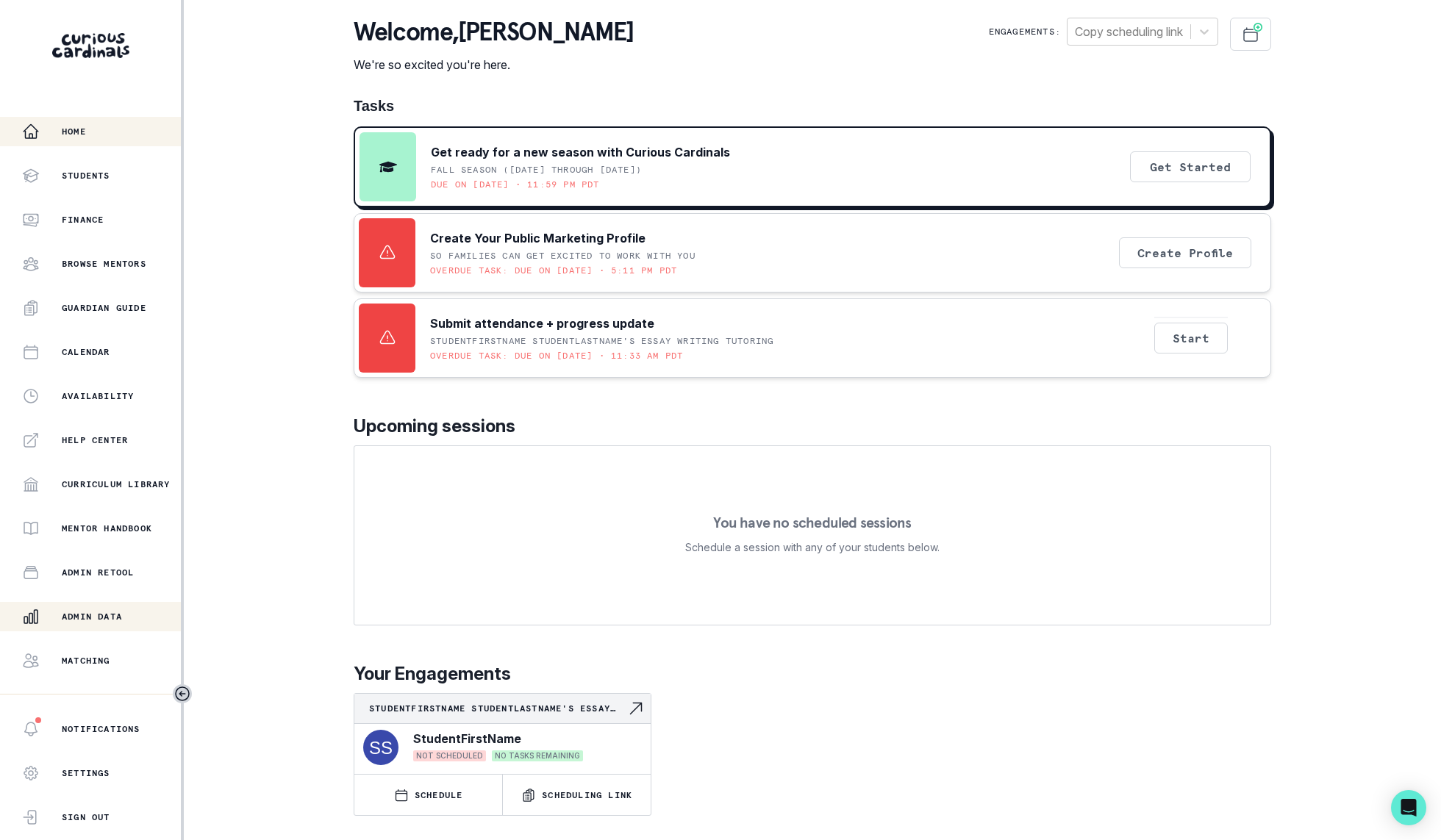
click at [114, 619] on p "Admin Data" at bounding box center [92, 616] width 60 height 12
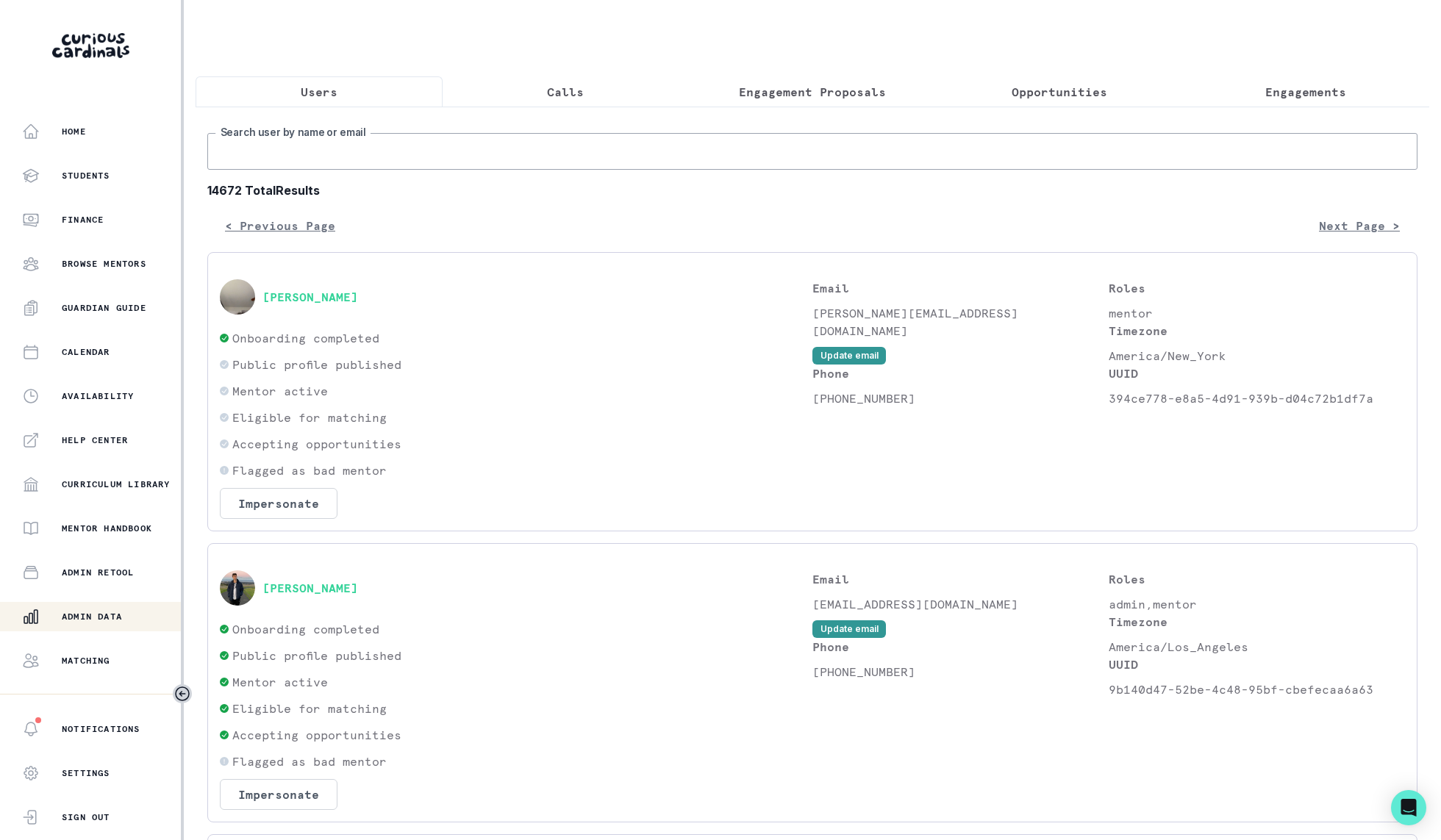
click at [461, 164] on input "Search user by name or email" at bounding box center [812, 152] width 1210 height 37
type input "[PERSON_NAME]"
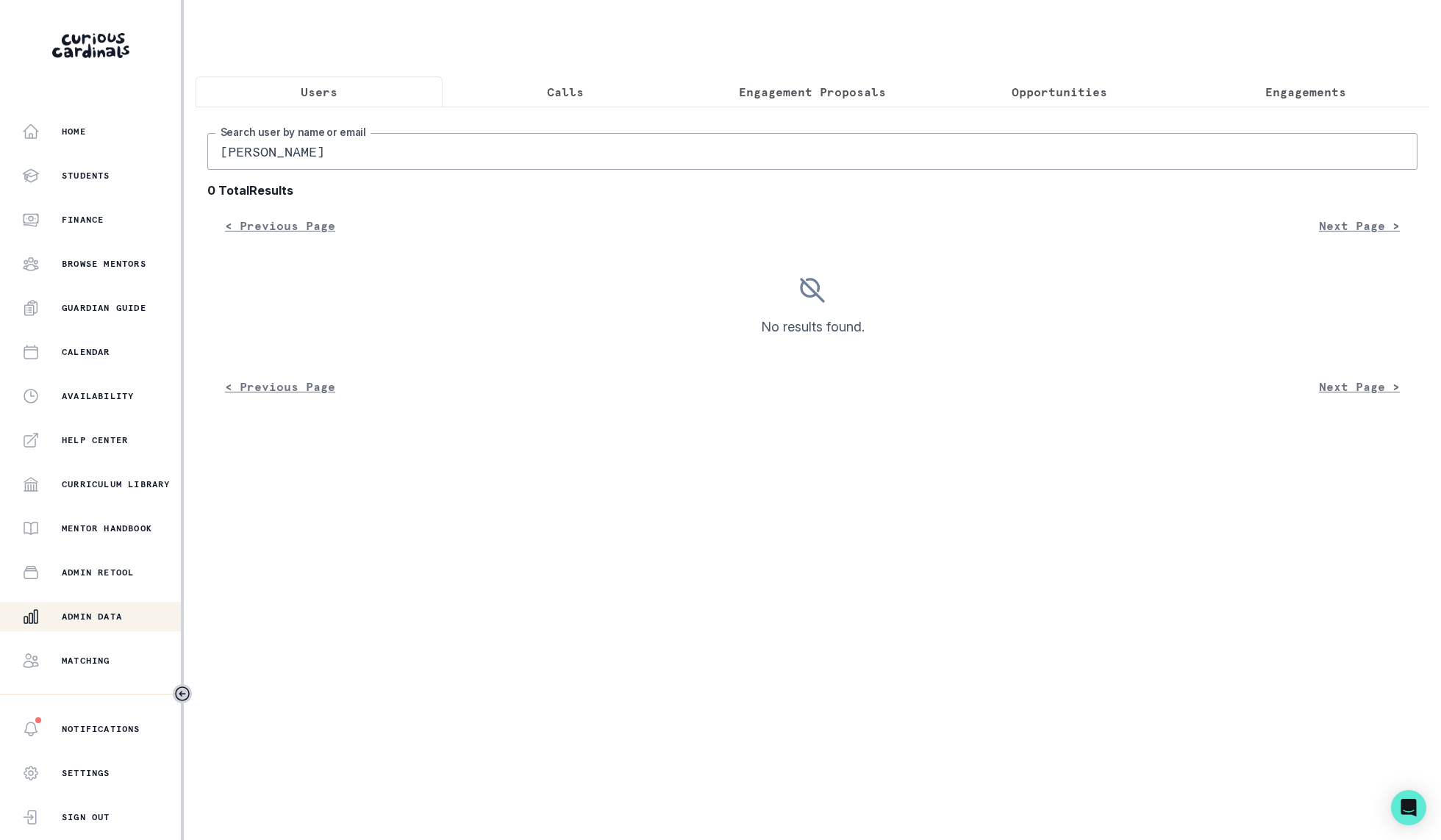
click at [307, 141] on input "[PERSON_NAME]" at bounding box center [812, 152] width 1210 height 37
drag, startPoint x: 351, startPoint y: 159, endPoint x: 471, endPoint y: 157, distance: 120.0
click at [471, 157] on input "[PERSON_NAME]" at bounding box center [812, 152] width 1210 height 37
type input "[PERSON_NAME]"
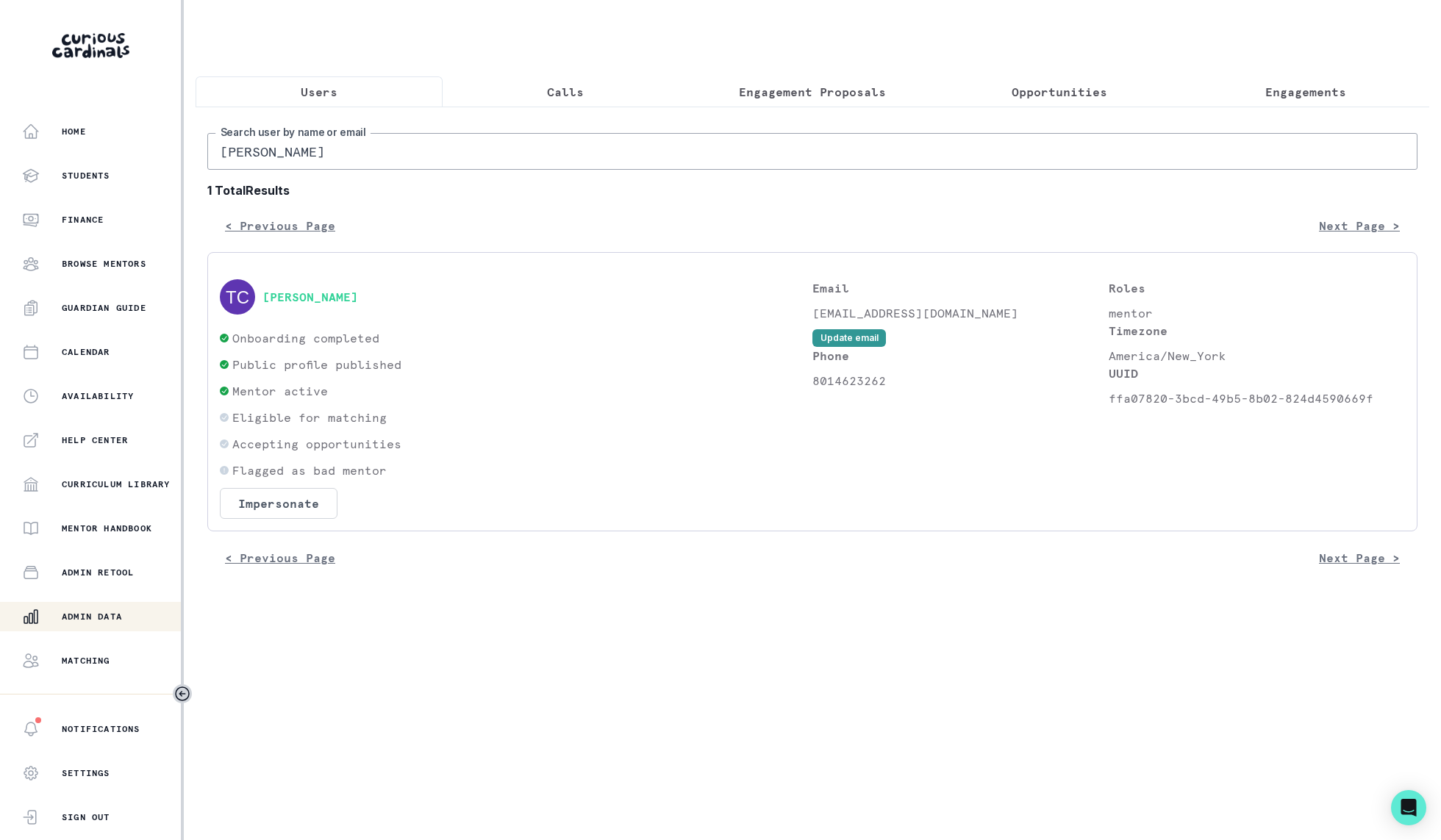
click at [342, 302] on div "[PERSON_NAME]" at bounding box center [516, 297] width 592 height 35
click at [347, 302] on button "[PERSON_NAME]" at bounding box center [310, 297] width 95 height 15
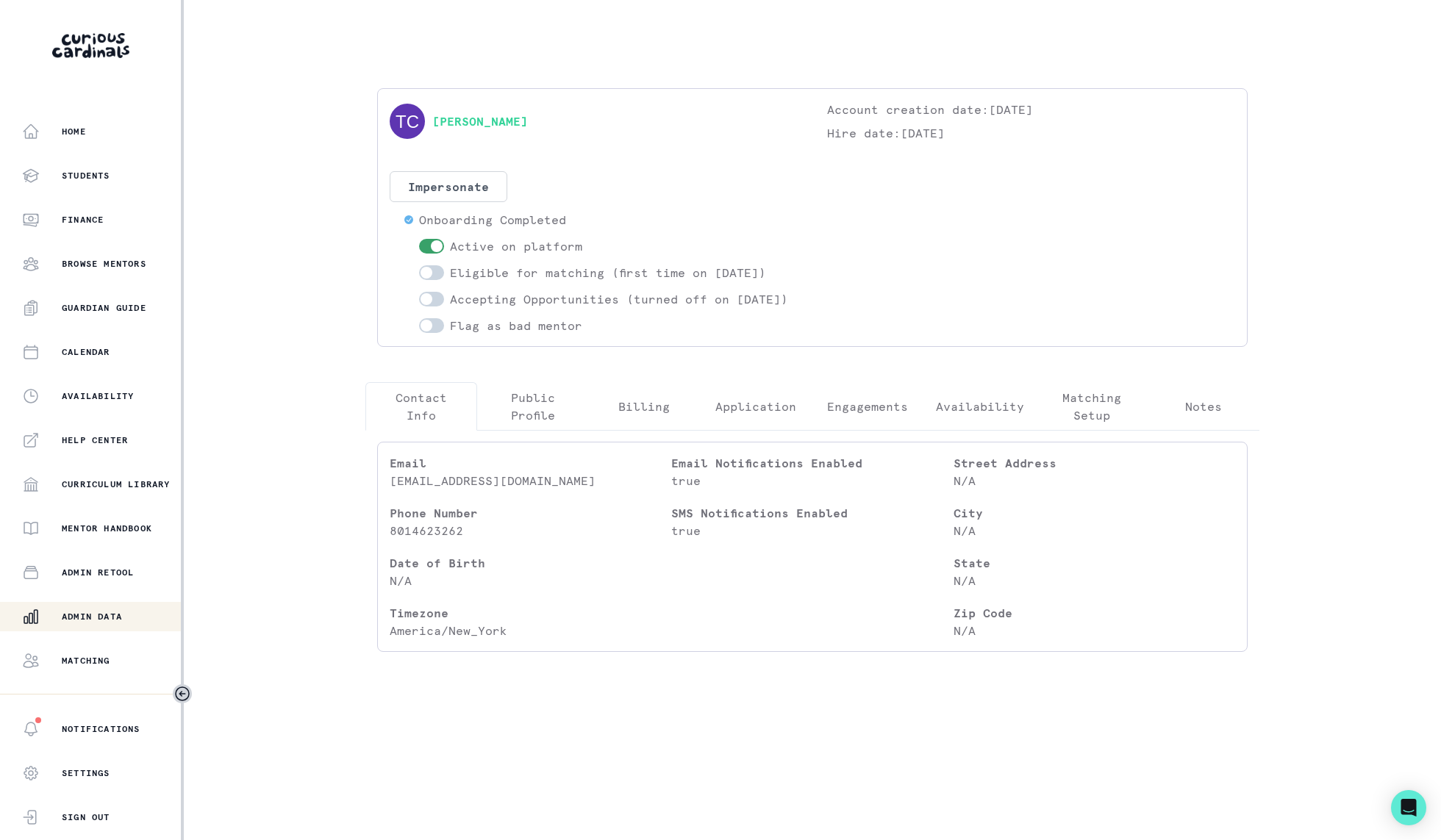
click at [438, 244] on span at bounding box center [437, 246] width 12 height 12
click at [419, 239] on input "checkbox" at bounding box center [418, 238] width 1 height 1
checkbox input "false"
click at [87, 121] on button "Home" at bounding box center [91, 131] width 181 height 29
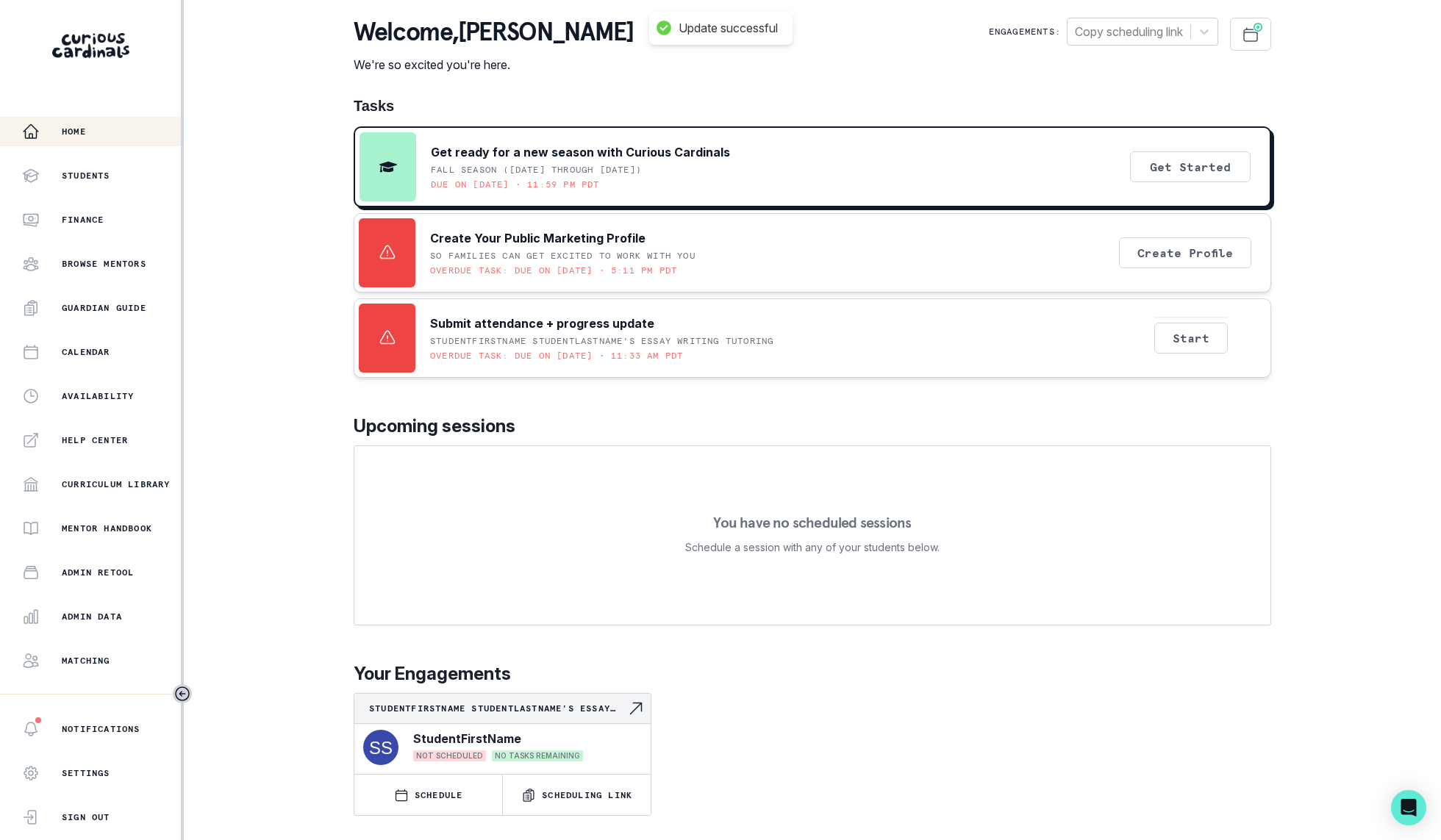
click at [1175, 183] on div "Get Started" at bounding box center [1190, 167] width 121 height 69
click at [108, 636] on div "Home Students Finance Browse Mentors Guardian Guide Calendar Availability Help …" at bounding box center [91, 405] width 181 height 577
click at [108, 627] on button "Admin Data" at bounding box center [91, 616] width 181 height 29
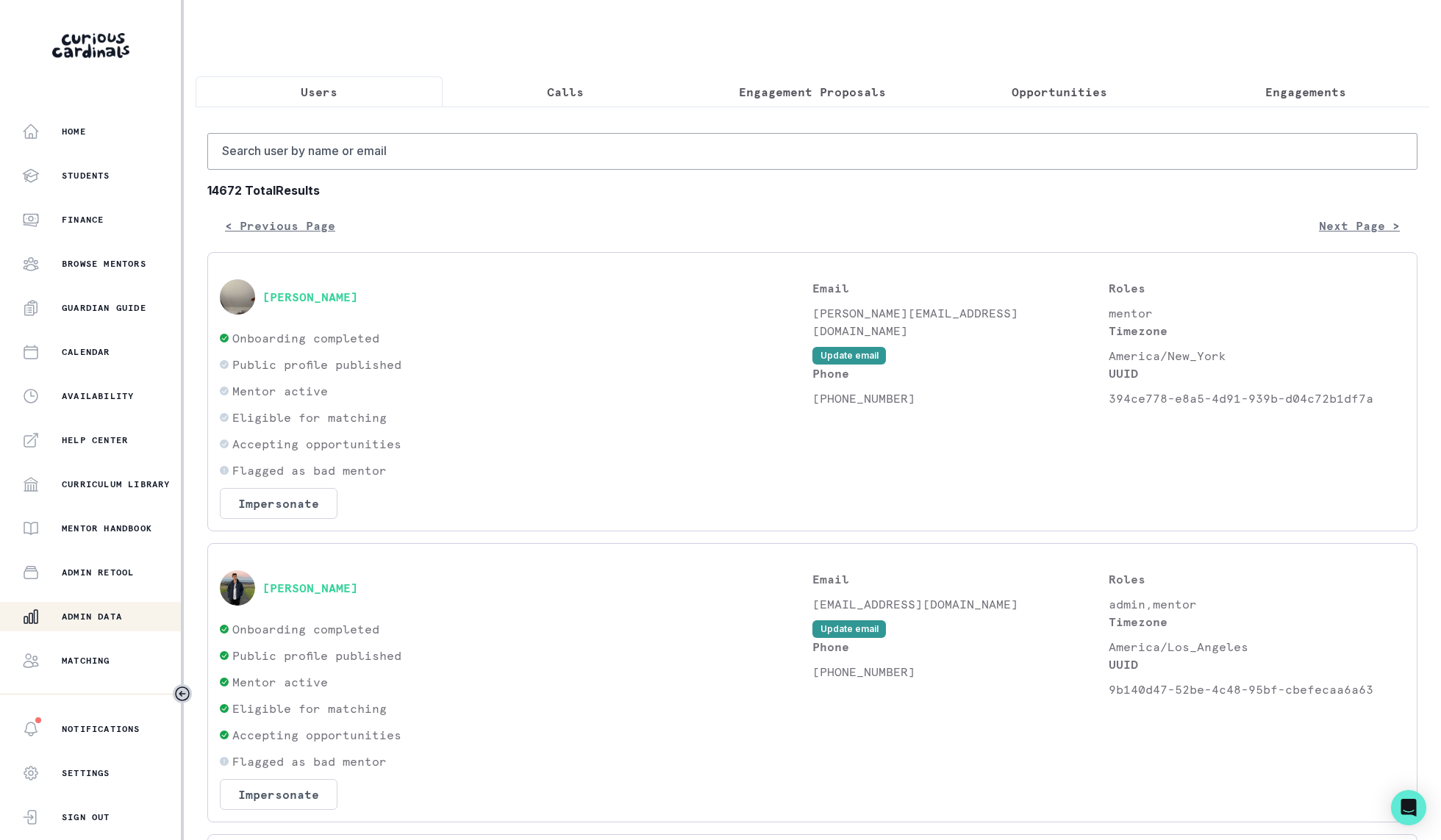
click at [395, 144] on input "Search user by name or email" at bounding box center [812, 152] width 1210 height 37
type input "[PERSON_NAME] chr"
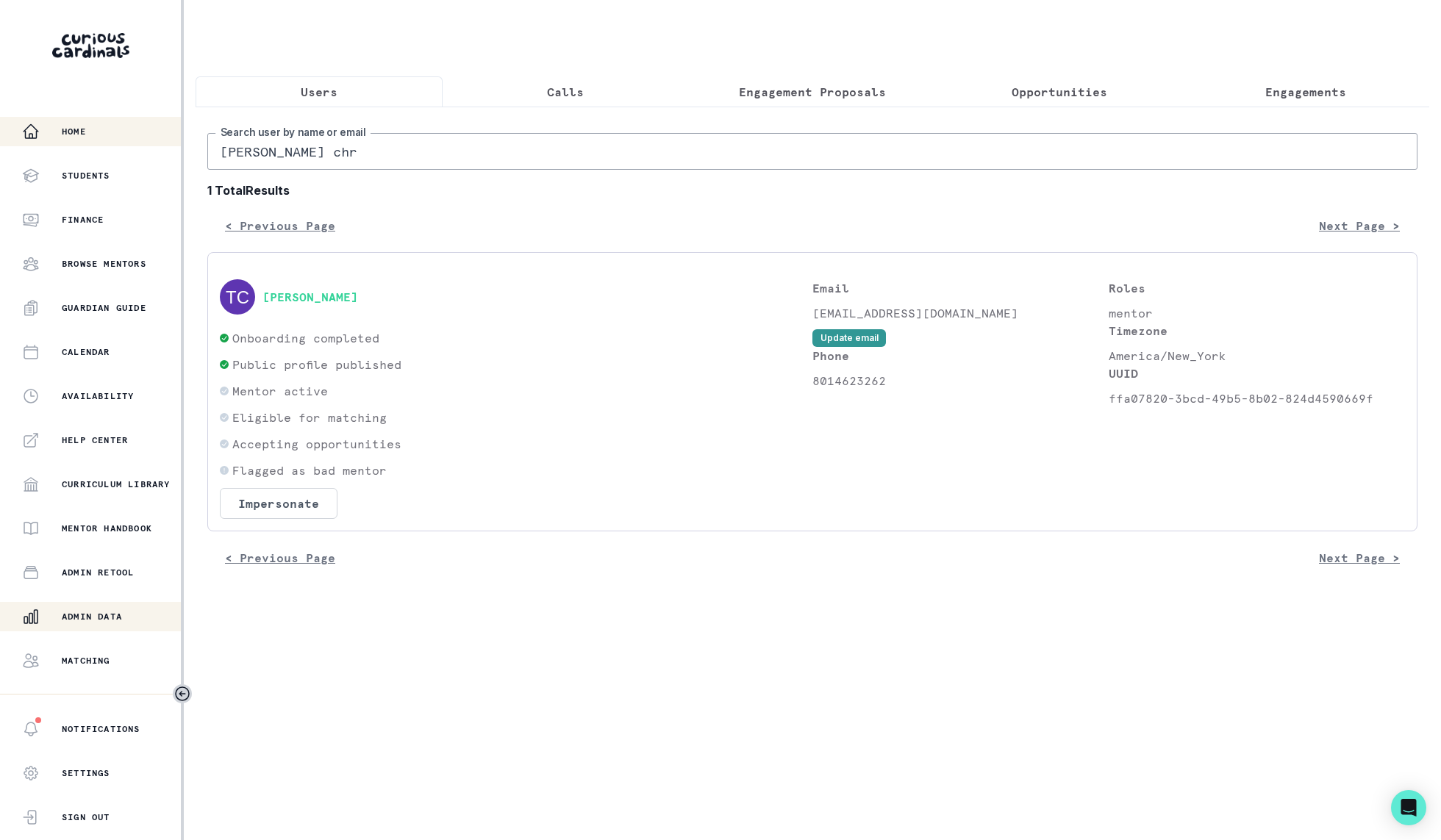
click at [86, 127] on p "Home" at bounding box center [74, 131] width 25 height 12
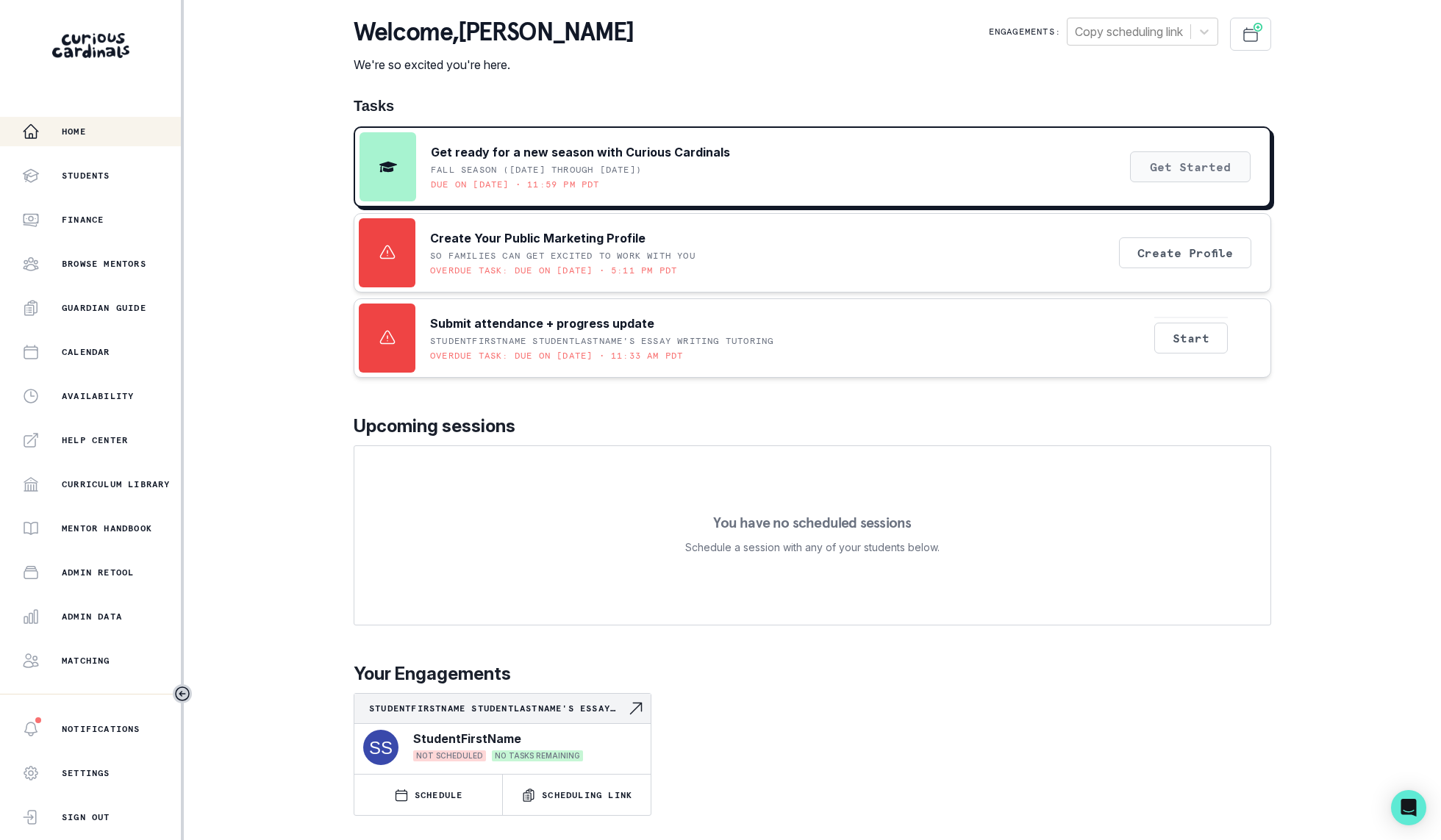
click at [1172, 158] on button "Get Started" at bounding box center [1190, 167] width 121 height 31
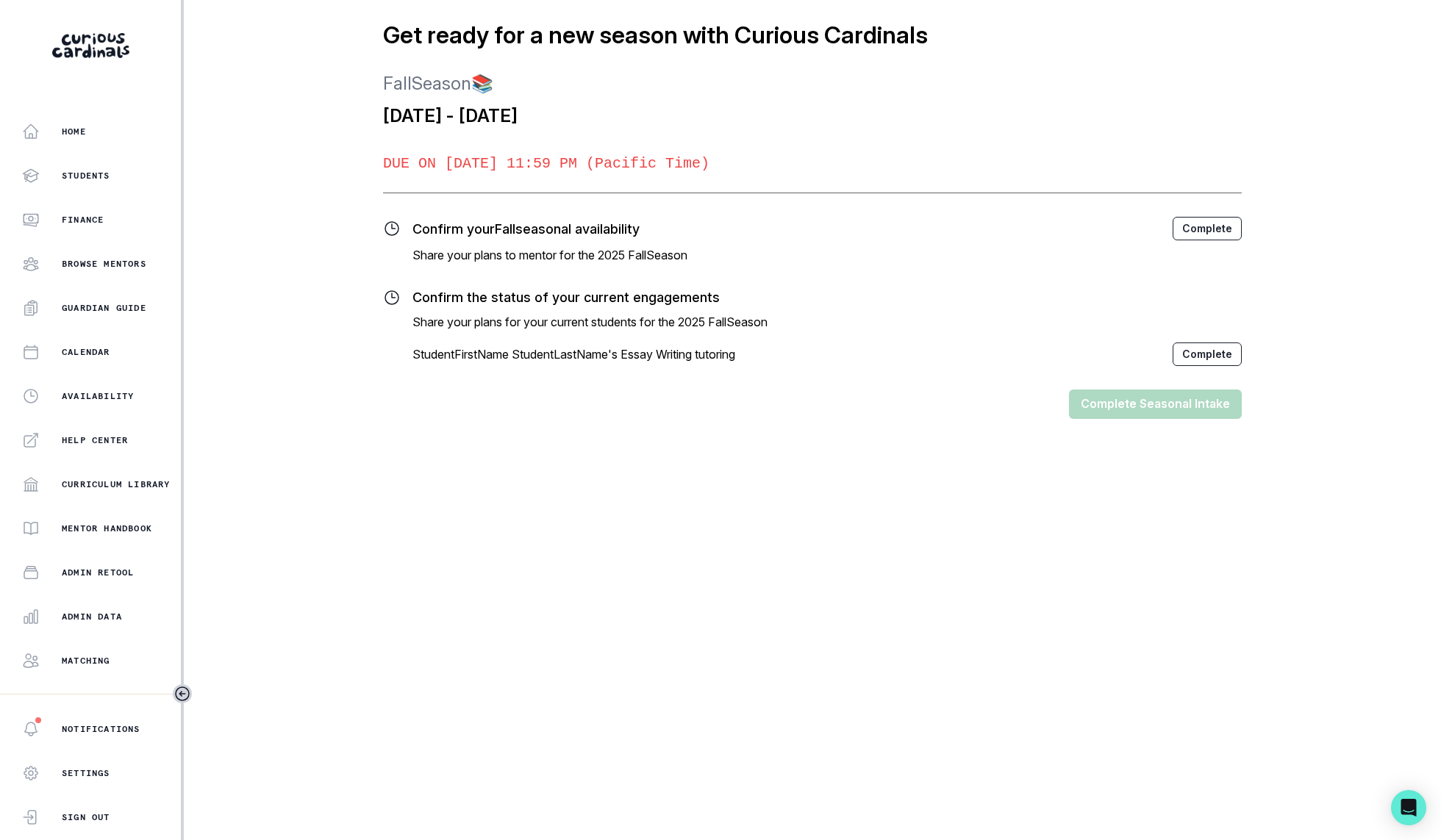
click at [1231, 230] on button "Complete" at bounding box center [1207, 229] width 69 height 24
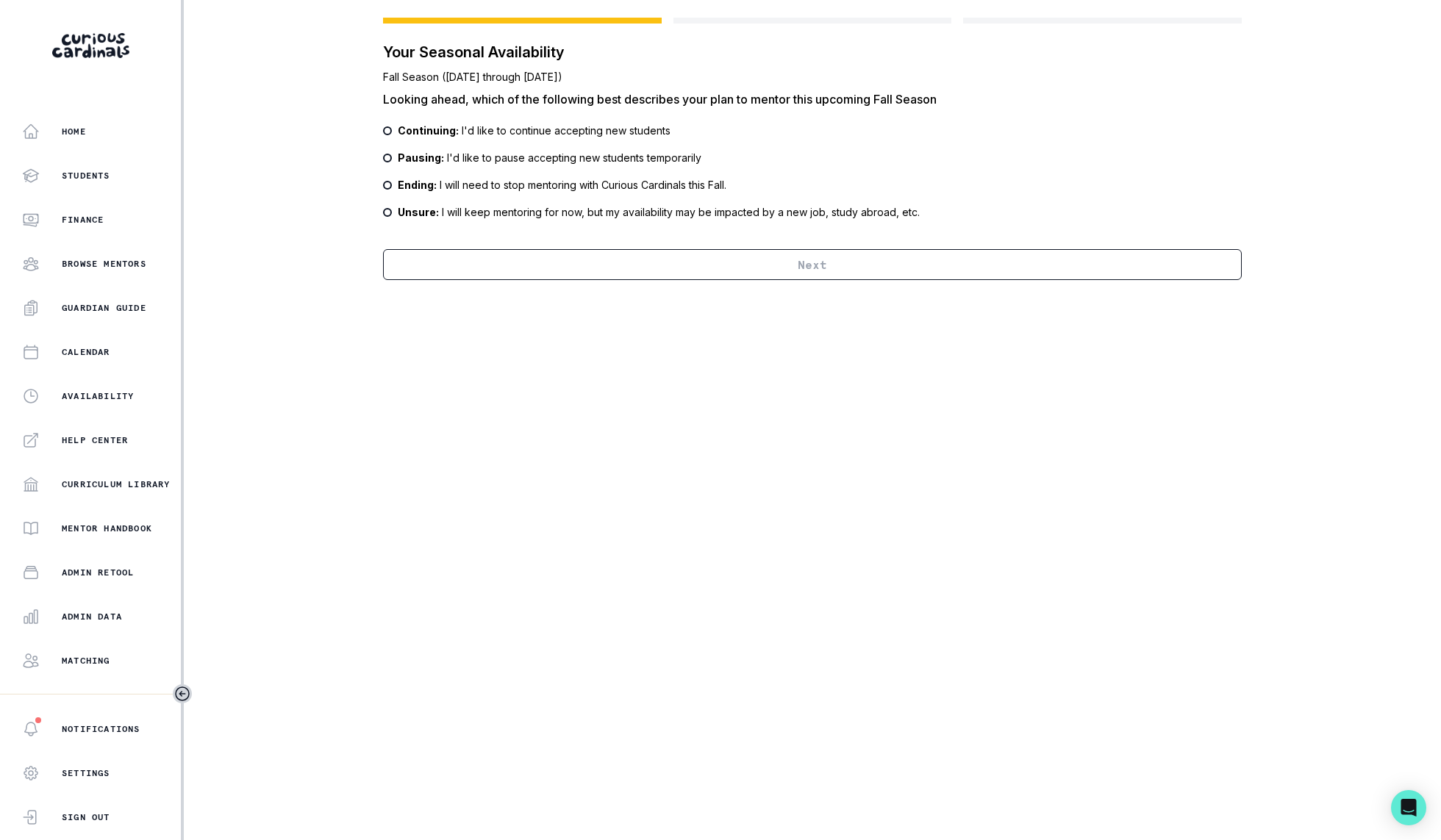
click at [557, 132] on p "Continuing: I'd like to continue accepting new students" at bounding box center [534, 130] width 272 height 15
click at [383, 131] on input "Continuing: I'd like to continue accepting new students" at bounding box center [382, 130] width 1 height 1
radio input "true"
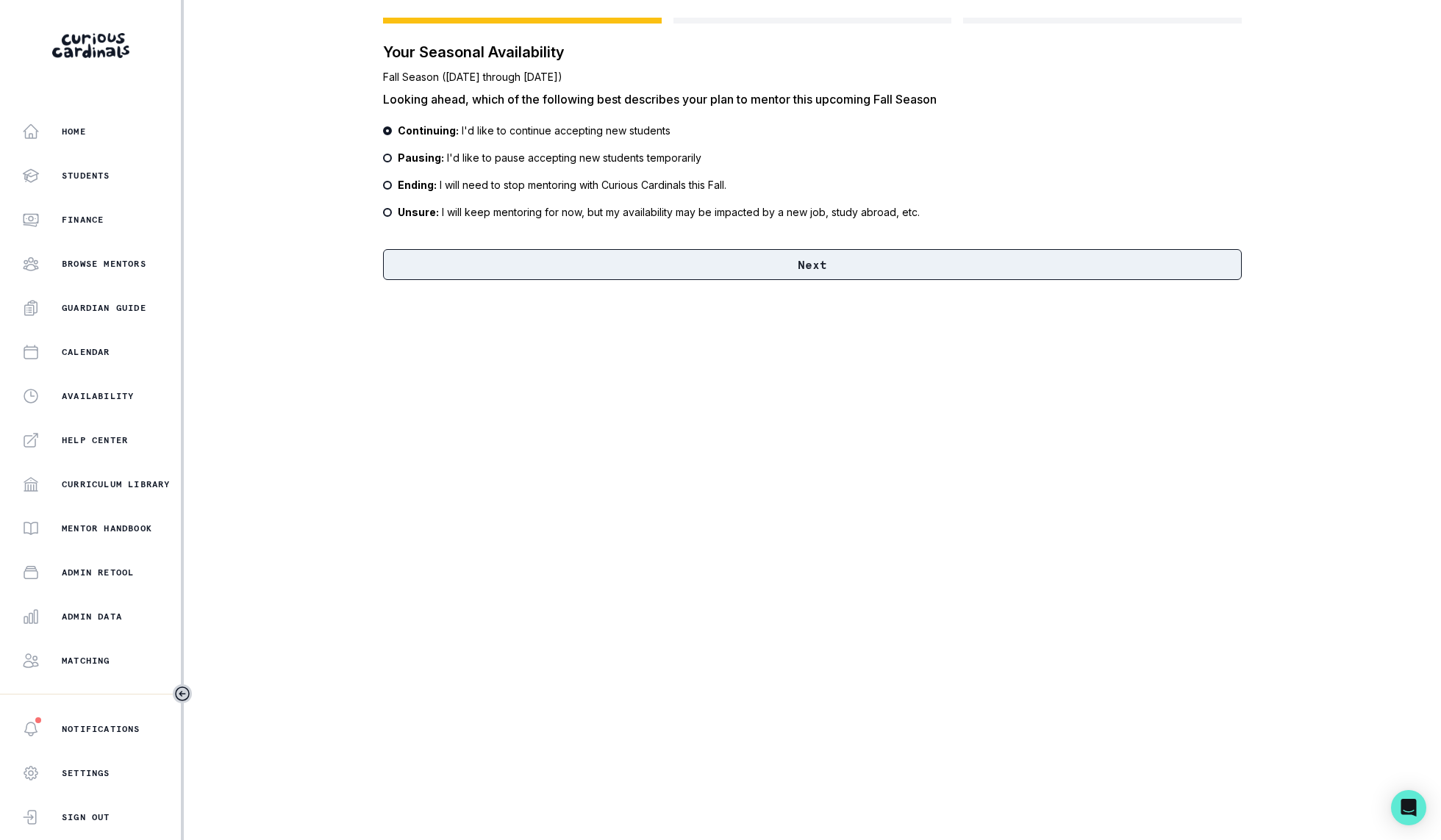
click at [726, 263] on button "Next" at bounding box center [811, 264] width 858 height 31
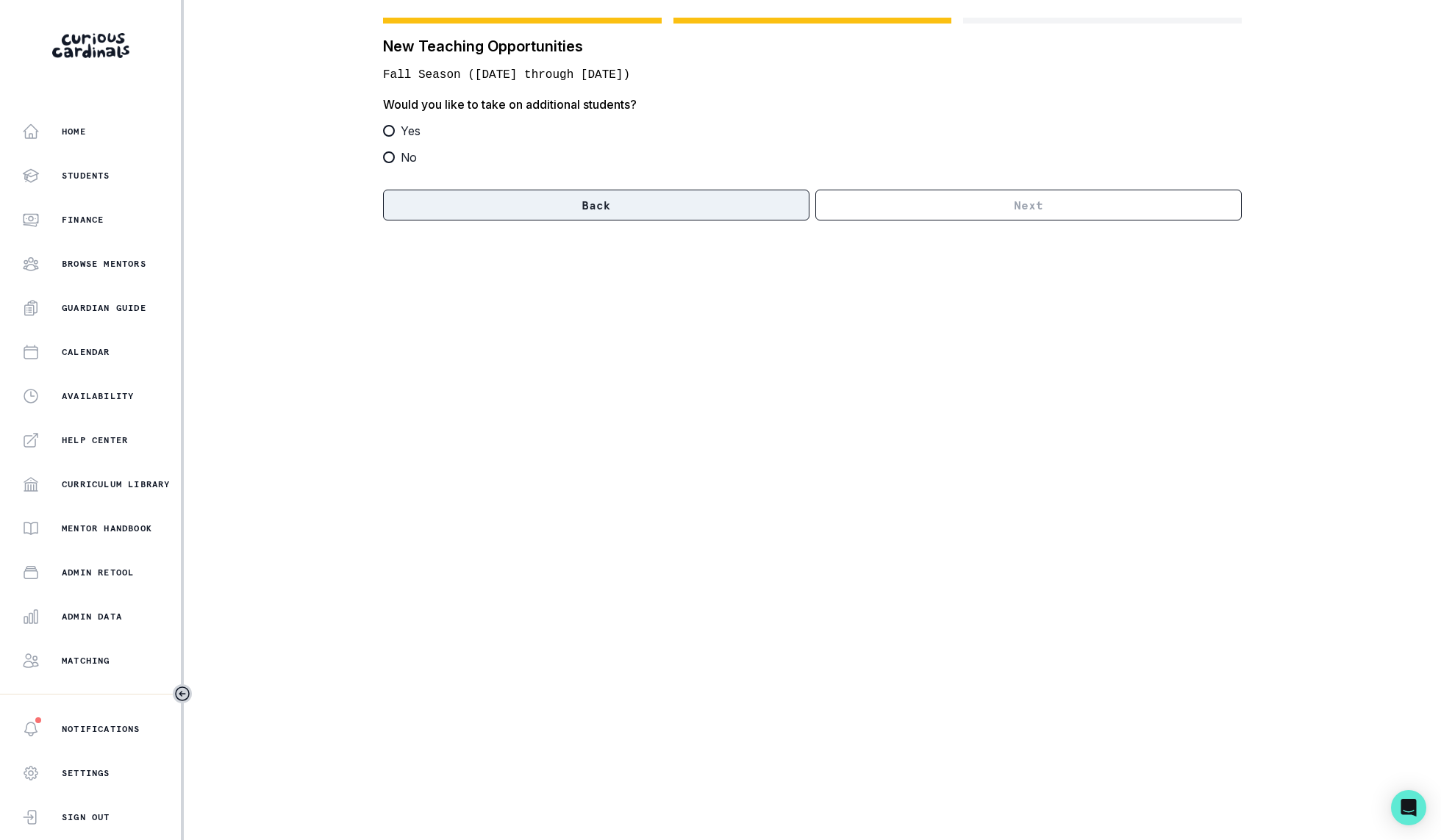
click at [557, 209] on button "Back" at bounding box center [595, 205] width 426 height 31
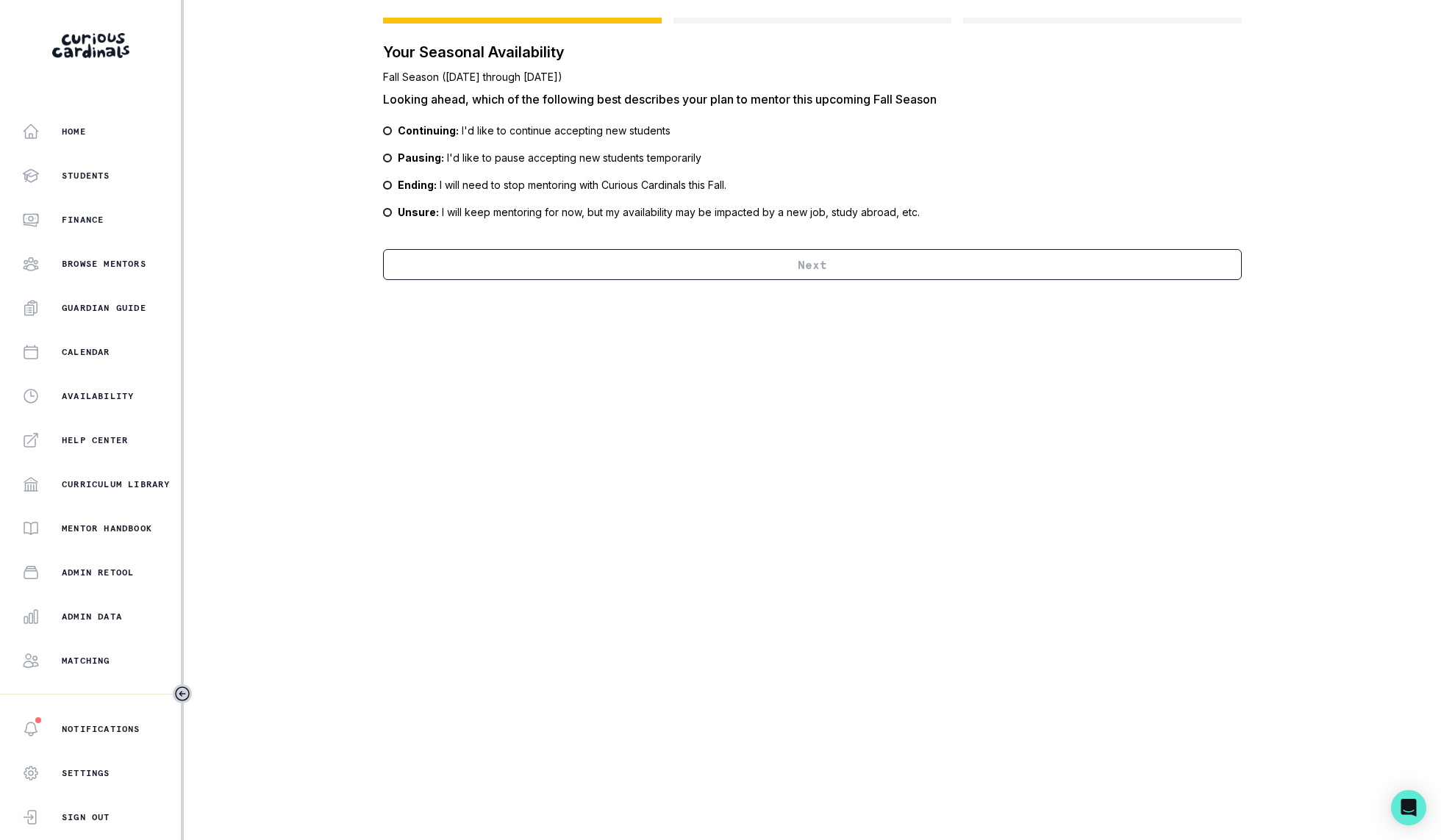
click at [606, 129] on p "Continuing: I'd like to continue accepting new students" at bounding box center [534, 130] width 272 height 15
click at [383, 130] on input "Continuing: I'd like to continue accepting new students" at bounding box center [382, 130] width 1 height 1
radio input "true"
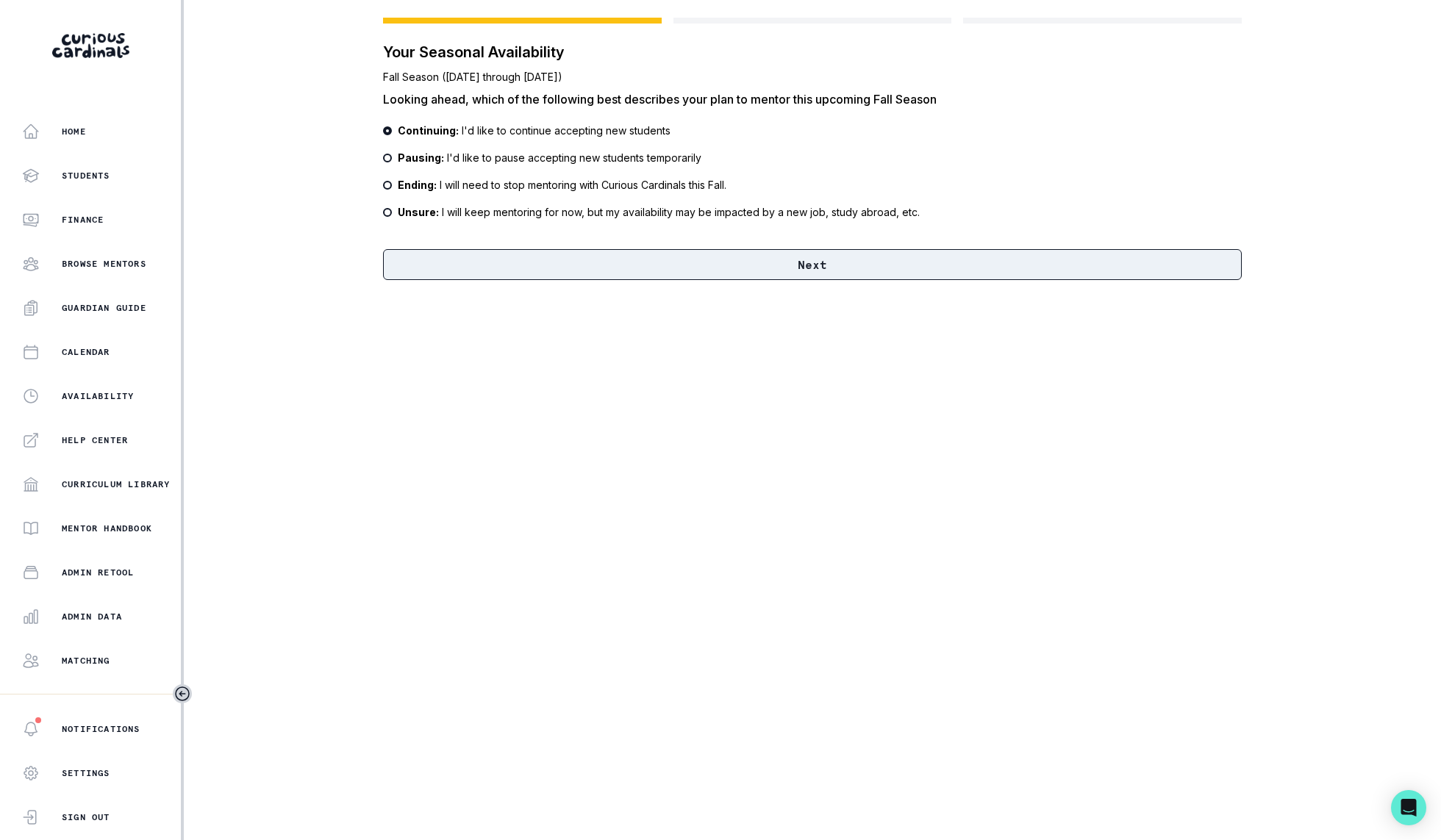
click at [601, 264] on button "Next" at bounding box center [811, 264] width 858 height 31
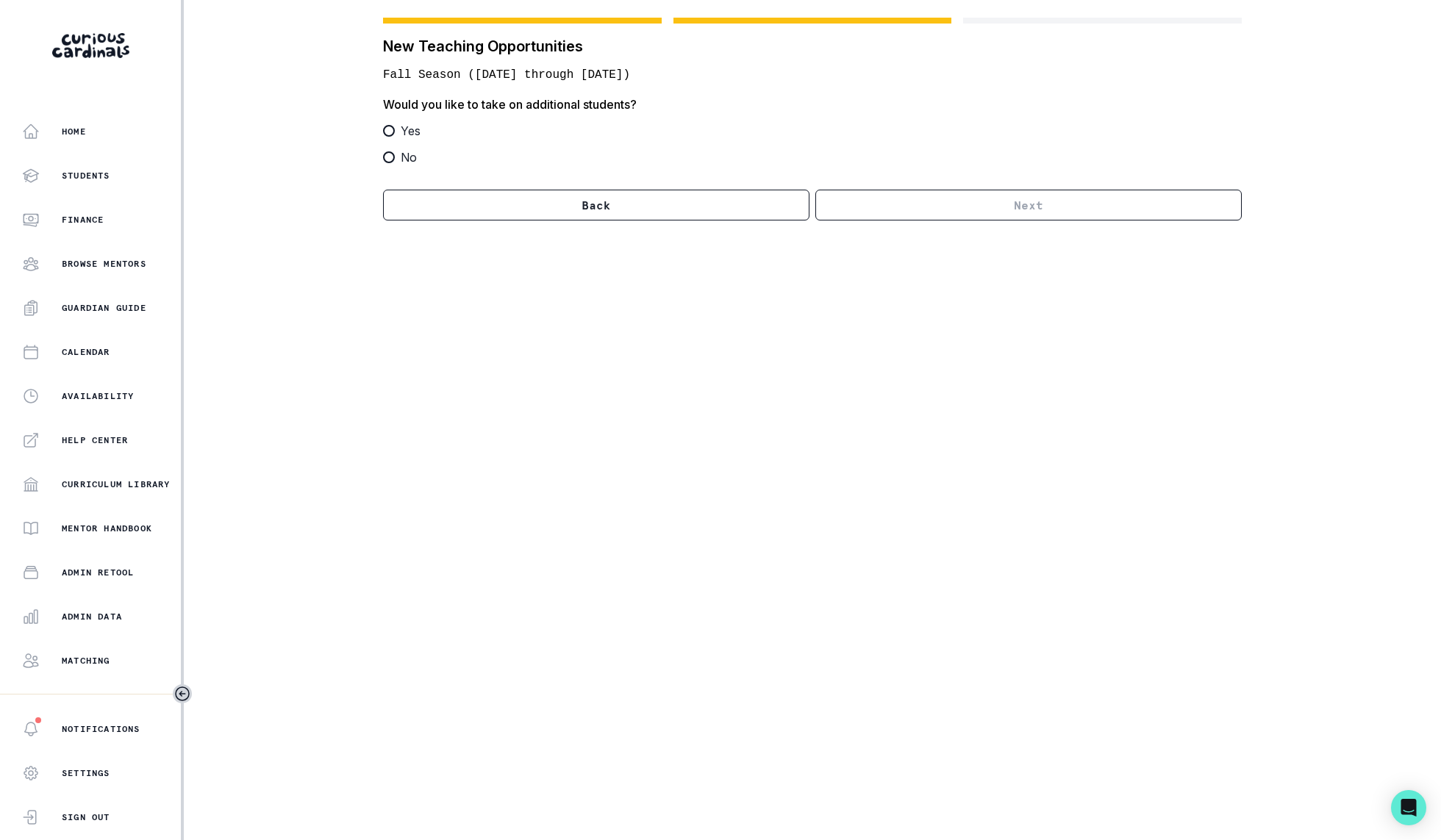
click at [404, 162] on span "No" at bounding box center [409, 157] width 16 height 17
click at [383, 158] on input "No" at bounding box center [382, 157] width 1 height 1
radio input "true"
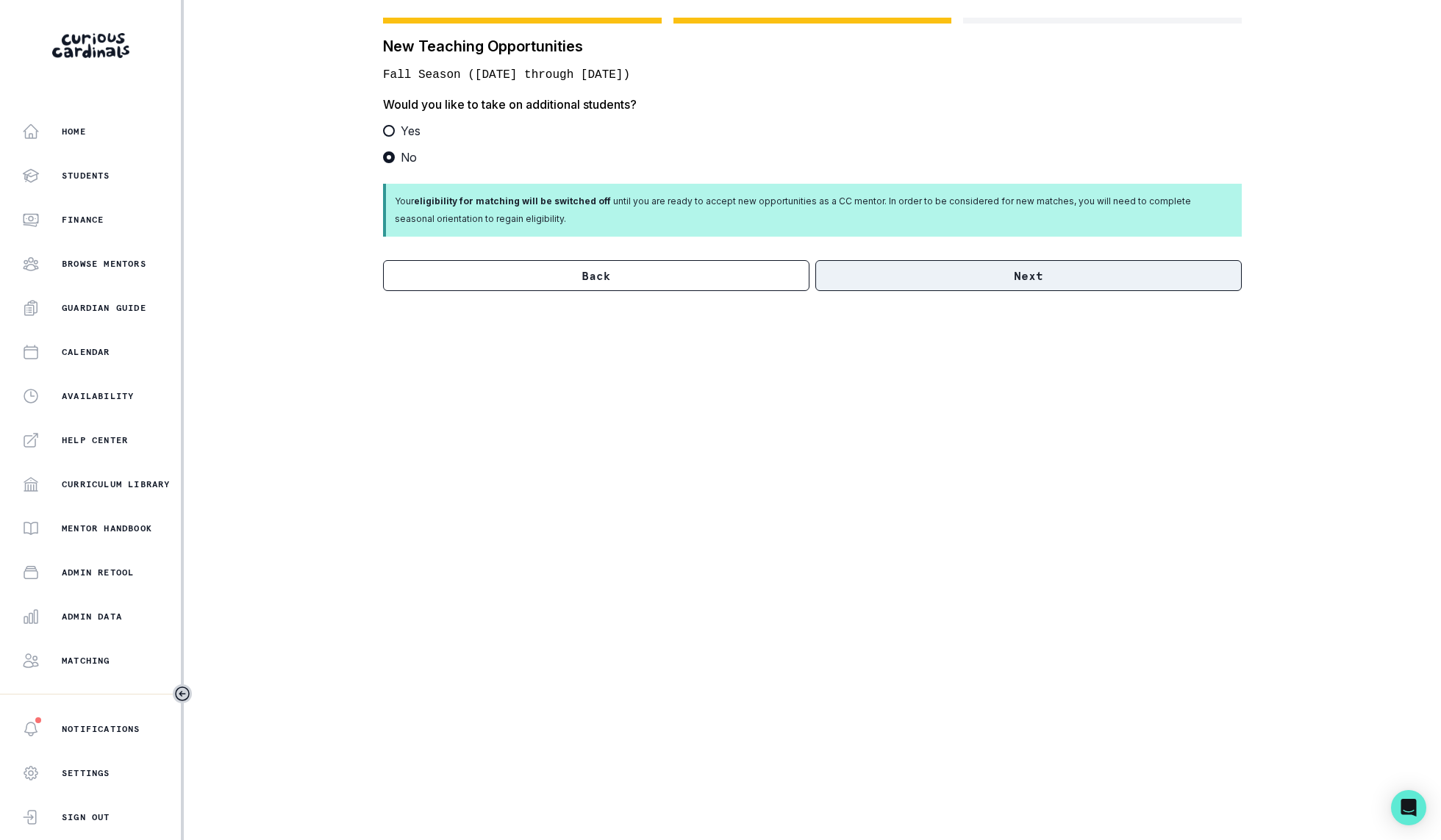
click at [973, 275] on button "Next" at bounding box center [1028, 276] width 426 height 31
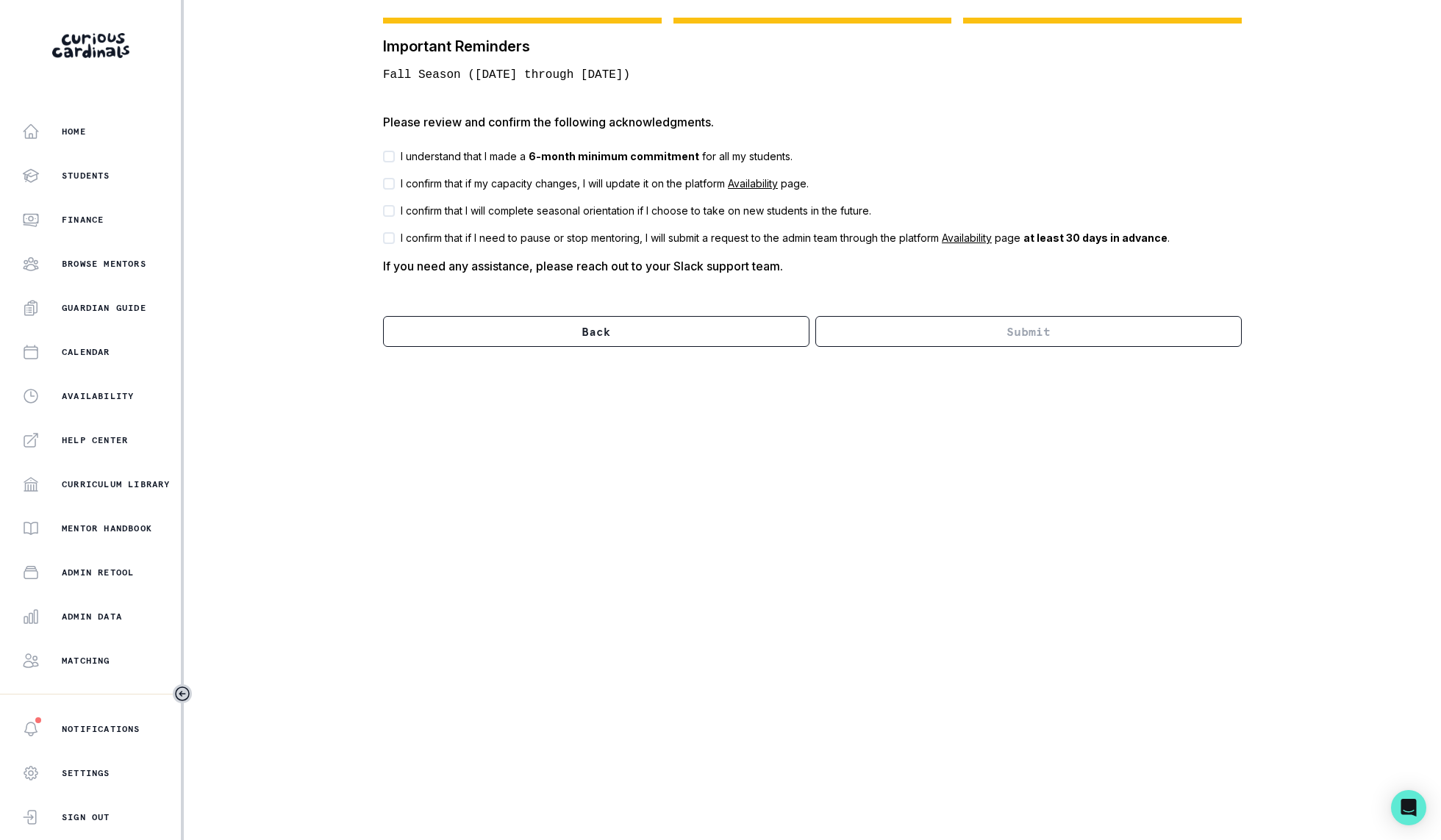
click at [408, 153] on p "I understand that I made a 6-month minimum commitment for all my students." at bounding box center [596, 156] width 391 height 15
click at [383, 156] on input "I understand that I made a 6-month minimum commitment for all my students." at bounding box center [382, 156] width 1 height 1
checkbox input "true"
click at [414, 177] on p "I confirm that if my capacity changes, I will update it on the platform Availab…" at bounding box center [605, 183] width 408 height 15
click at [383, 183] on input "I confirm that if my capacity changes, I will update it on the platform Availab…" at bounding box center [382, 183] width 1 height 1
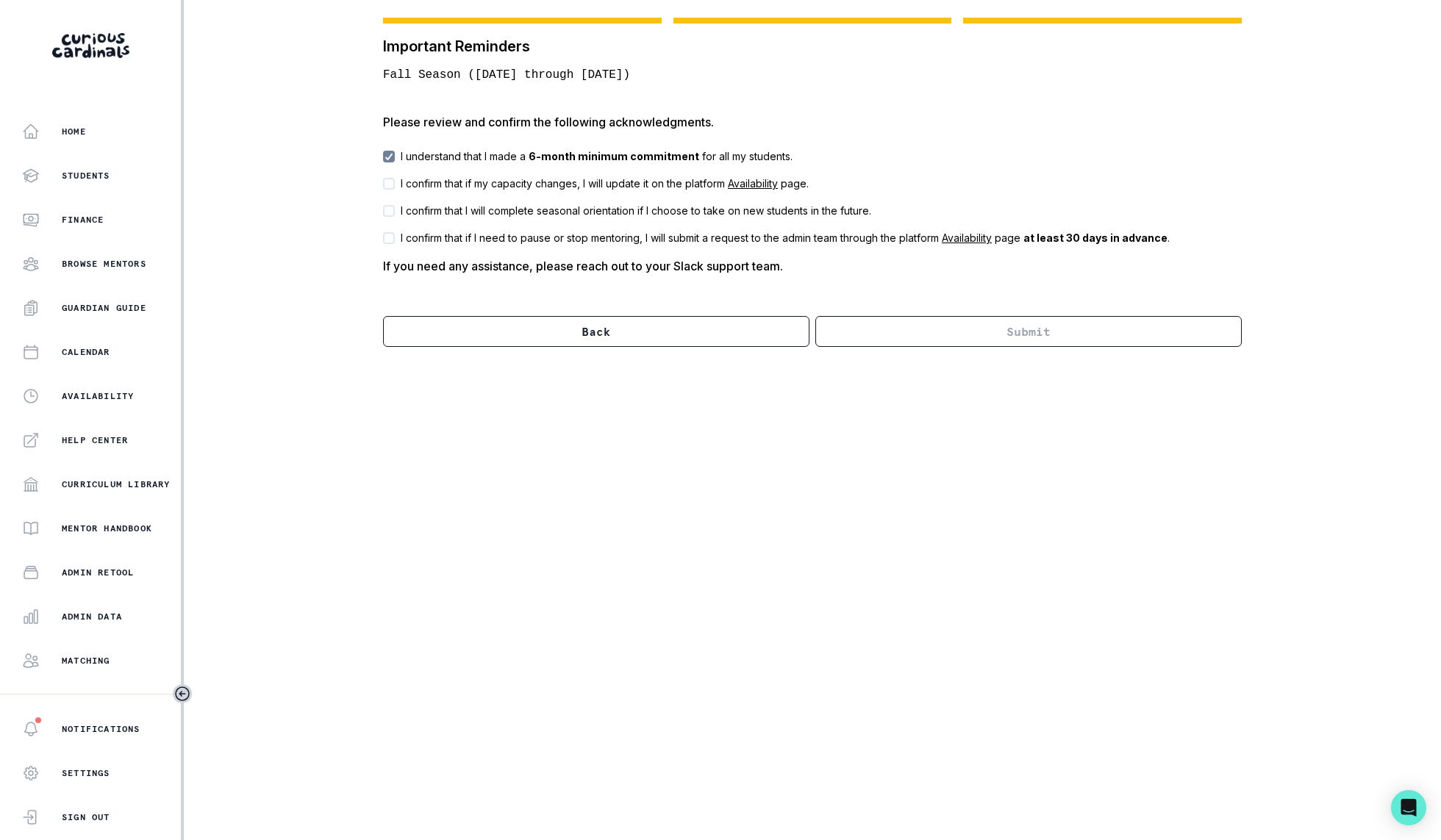
checkbox input "true"
click at [421, 208] on p "I confirm that I will complete seasonal orientation if I choose to take on new …" at bounding box center [636, 210] width 471 height 15
click at [383, 210] on input "I confirm that I will complete seasonal orientation if I choose to take on new …" at bounding box center [382, 210] width 1 height 1
checkbox input "true"
click at [430, 238] on p "I confirm that if I need to pause or stop mentoring, I will submit a request to…" at bounding box center [785, 237] width 769 height 15
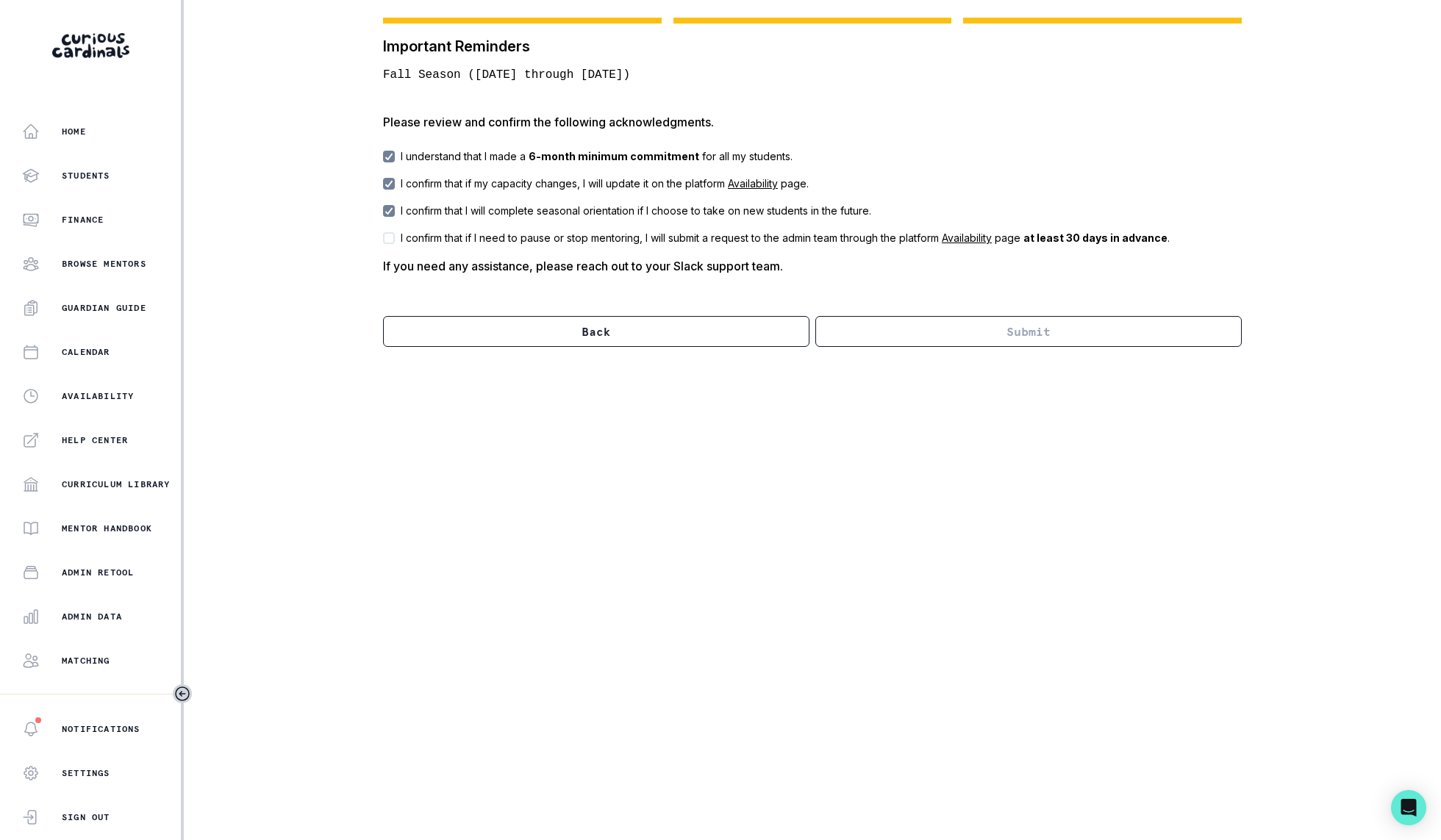
click at [383, 238] on input "I confirm that if I need to pause or stop mentoring, I will submit a request to…" at bounding box center [382, 237] width 1 height 1
checkbox input "true"
click at [940, 338] on button "Submit" at bounding box center [1028, 331] width 426 height 31
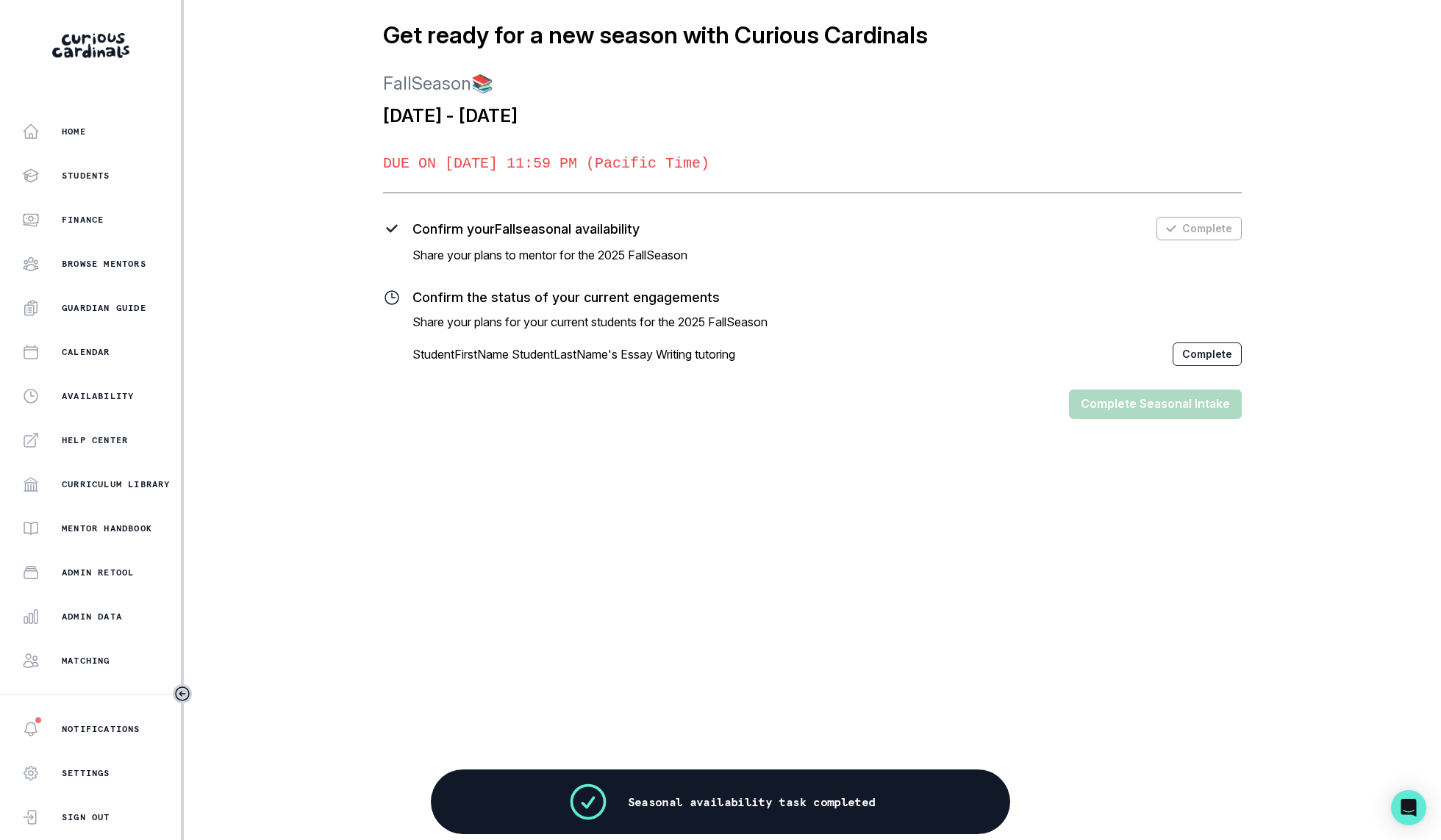
click at [1195, 365] on button "Complete" at bounding box center [1207, 354] width 69 height 24
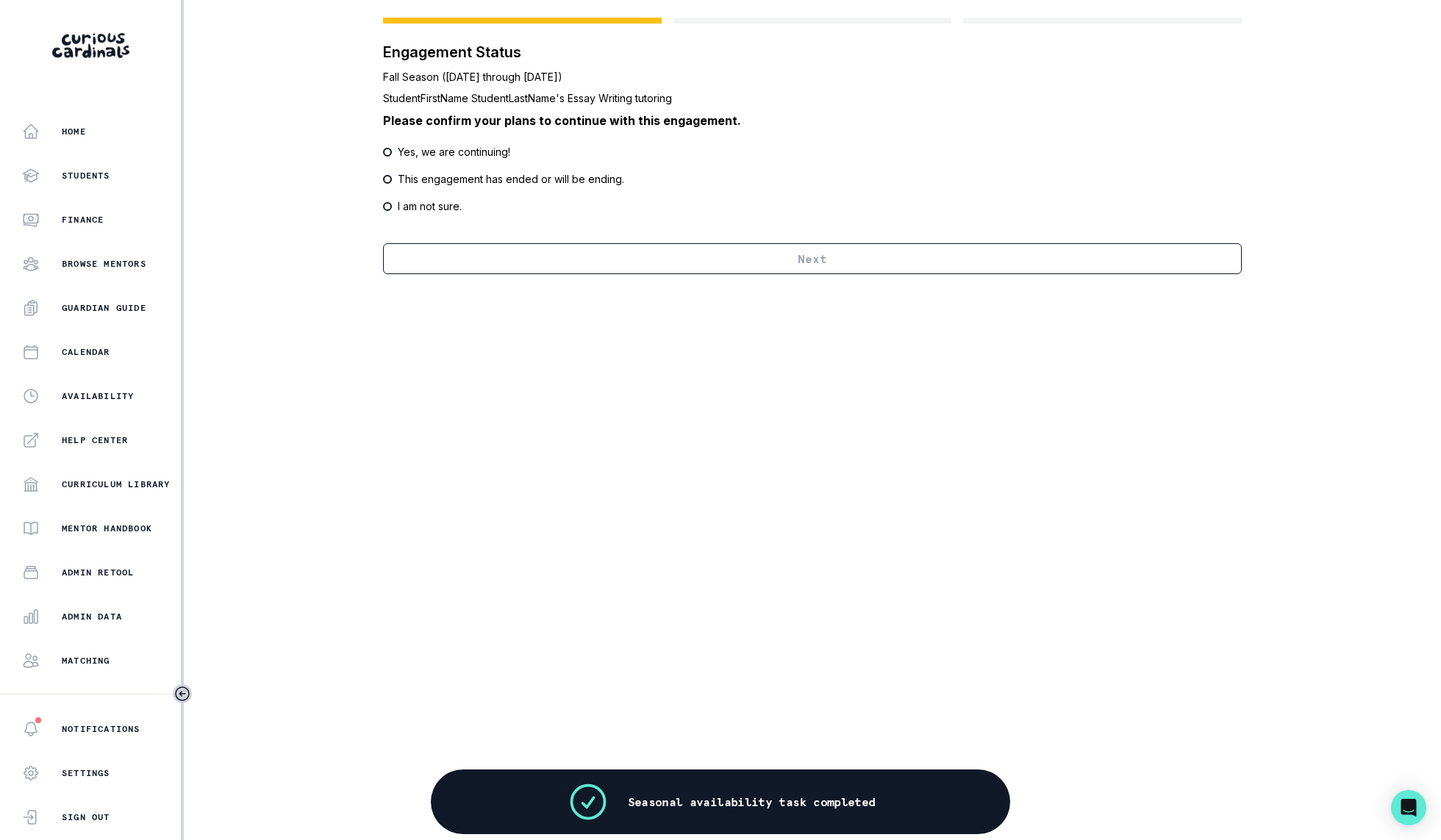
click at [468, 160] on div "Yes, we are continuing! This engagement has ended or will be ending. I am not s…" at bounding box center [811, 179] width 858 height 70
click at [468, 150] on p "Yes, we are continuing!" at bounding box center [454, 151] width 113 height 15
click at [383, 152] on input "Yes, we are continuing!" at bounding box center [382, 152] width 1 height 1
radio input "true"
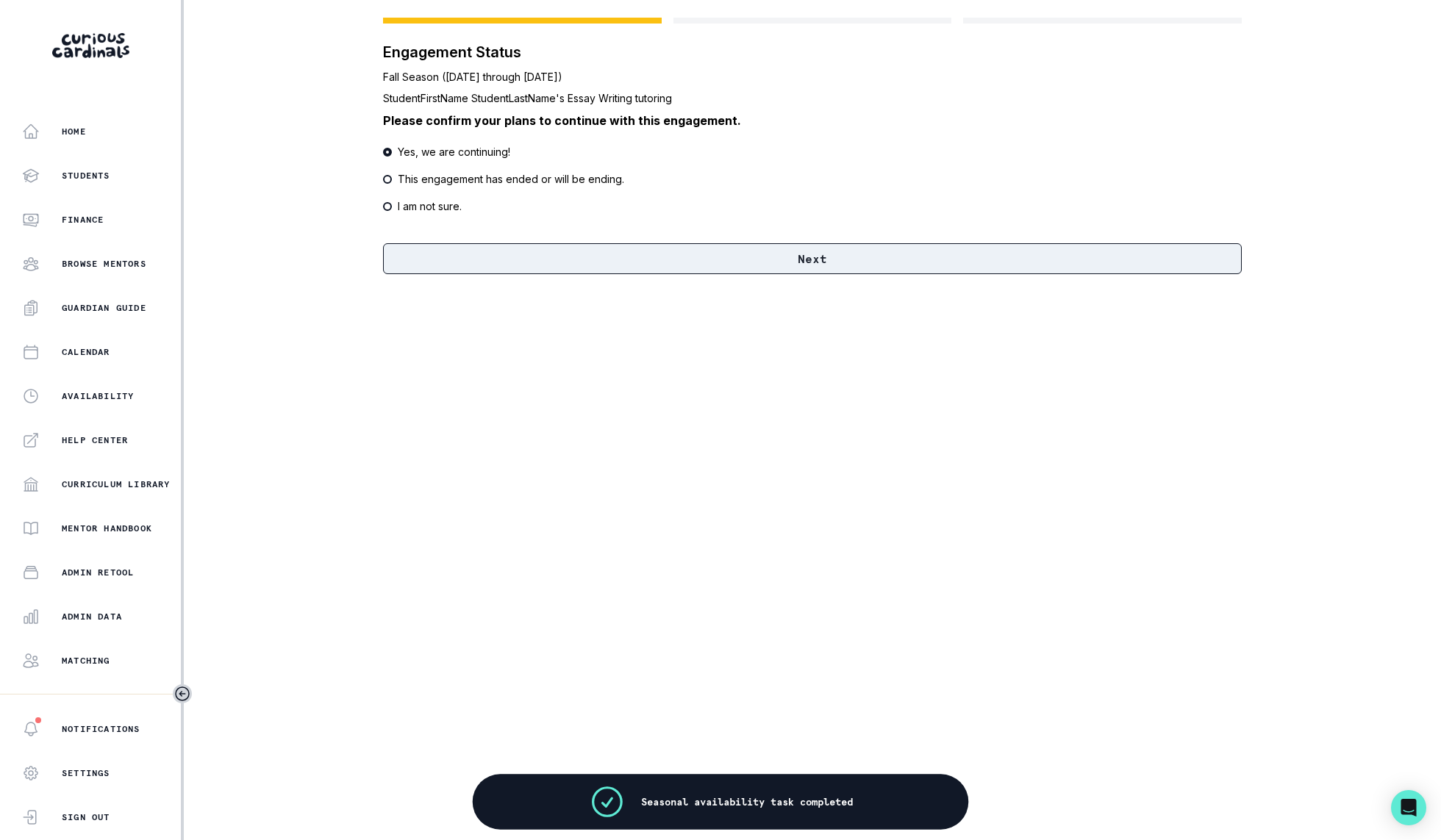
click at [469, 252] on button "Next" at bounding box center [811, 258] width 858 height 31
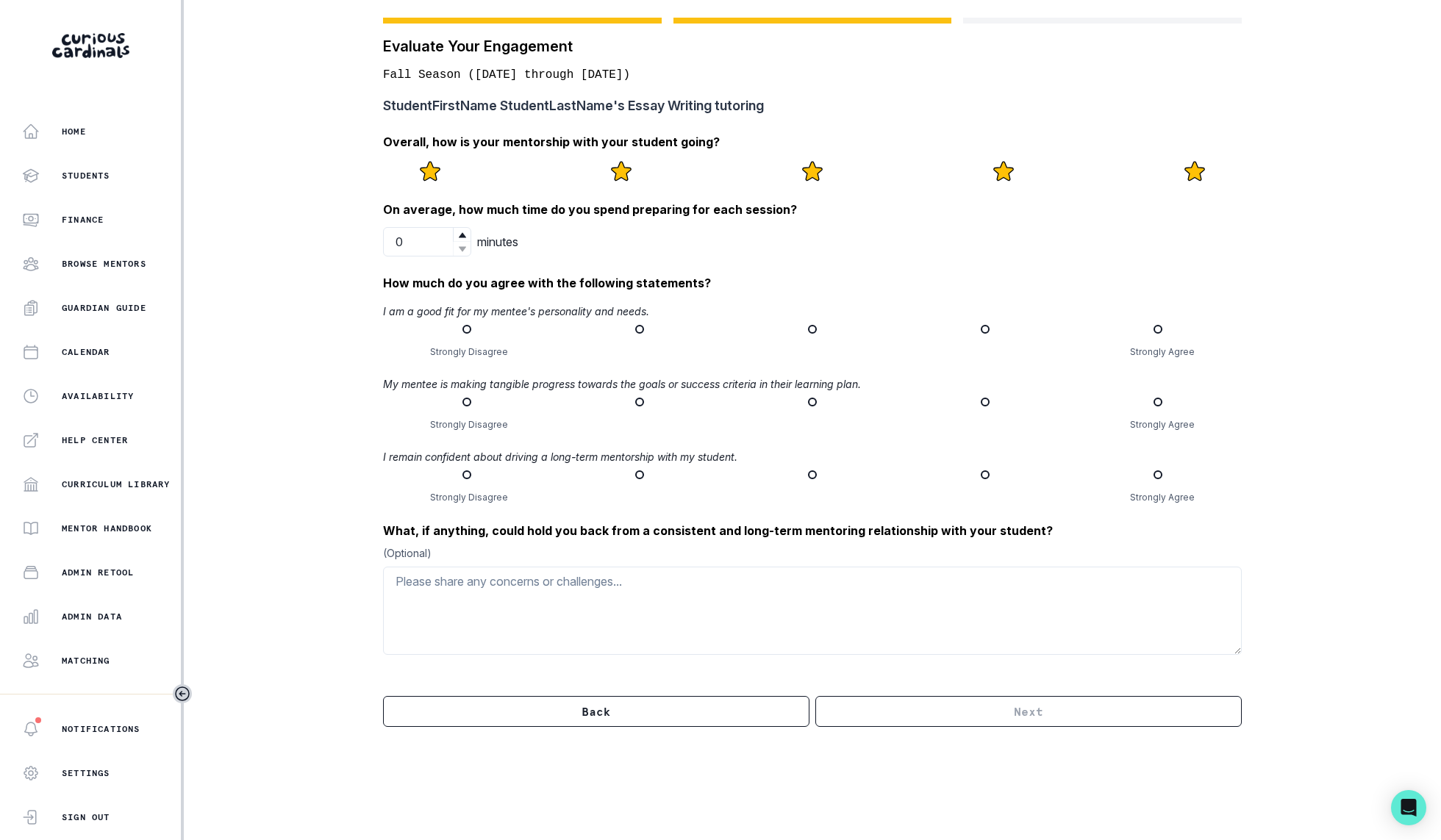
click at [1186, 174] on icon at bounding box center [1195, 171] width 24 height 24
click at [0, 0] on input "radio" at bounding box center [0, 0] width 0 height 0
drag, startPoint x: 445, startPoint y: 226, endPoint x: 417, endPoint y: 229, distance: 28.2
click at [418, 229] on div "0" at bounding box center [426, 241] width 88 height 29
drag, startPoint x: 417, startPoint y: 237, endPoint x: 370, endPoint y: 237, distance: 47.0
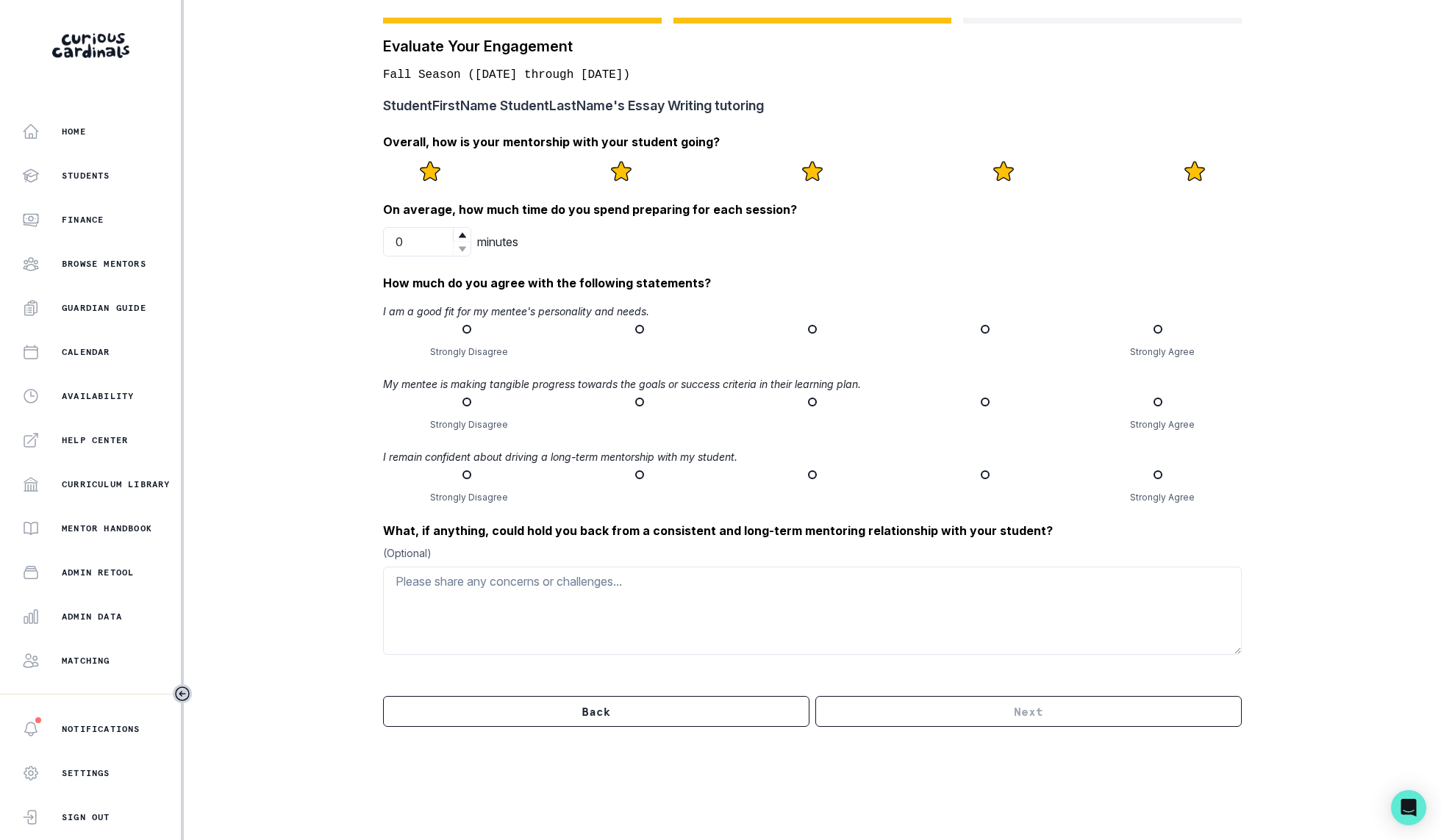
click at [370, 237] on div "Evaluate Your Engagement Fall Season ([DATE] through [DATE]) StudentFirstName S…" at bounding box center [811, 372] width 917 height 745
type input "15"
click at [532, 303] on p "I am a good fit for my mentee's personality and needs." at bounding box center [811, 310] width 858 height 15
click at [1154, 329] on span at bounding box center [1158, 329] width 9 height 9
click at [1154, 329] on input "radio" at bounding box center [1153, 329] width 1 height 1
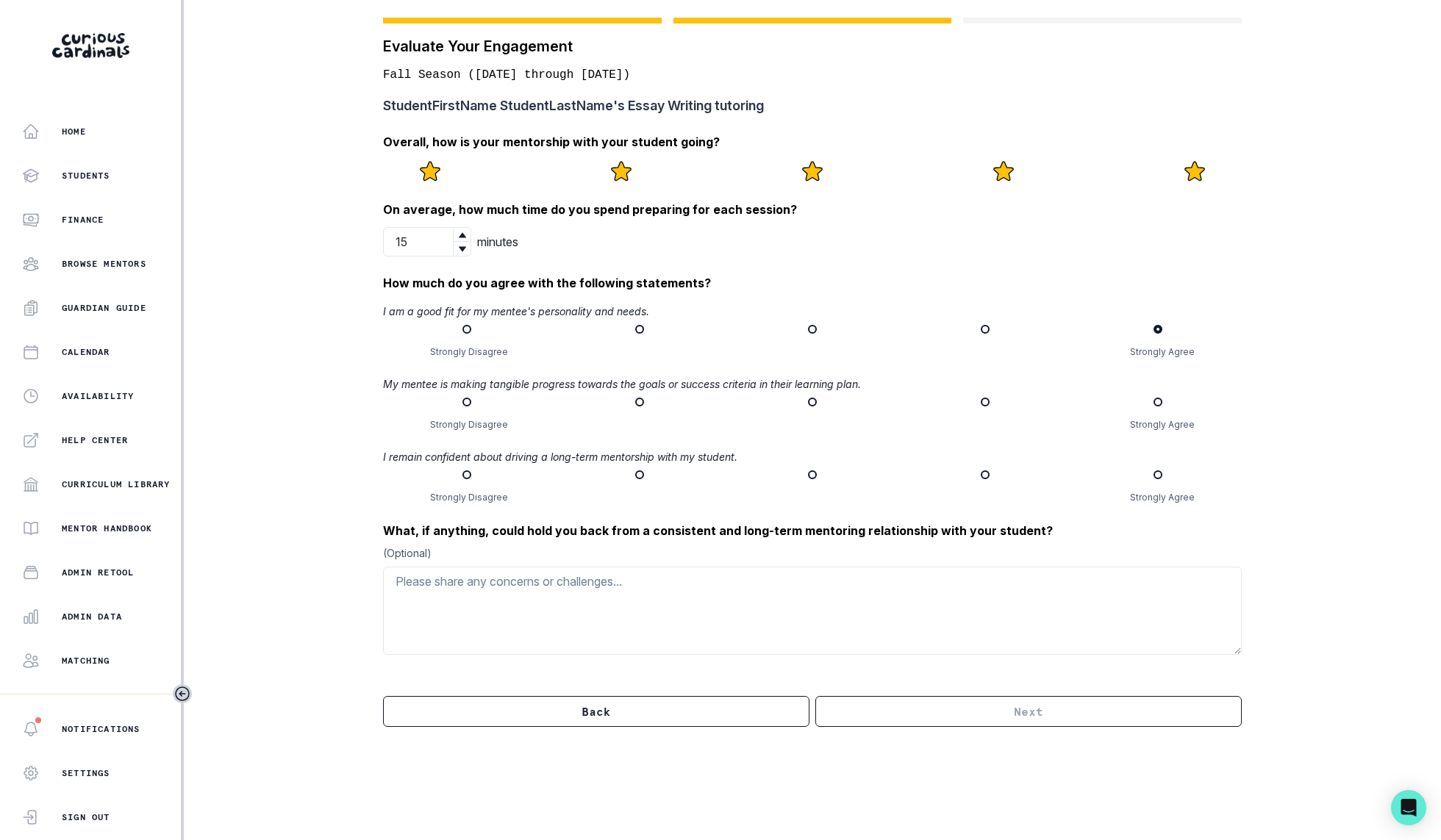
click at [1154, 411] on div "Strongly Disagree Strongly Agree" at bounding box center [811, 414] width 858 height 34
click at [1156, 406] on span at bounding box center [1158, 402] width 9 height 9
click at [1154, 403] on input "radio" at bounding box center [1153, 402] width 1 height 1
click at [1154, 480] on div "Strongly Disagree Strongly Agree" at bounding box center [811, 487] width 858 height 34
click at [1157, 478] on span at bounding box center [1158, 475] width 9 height 9
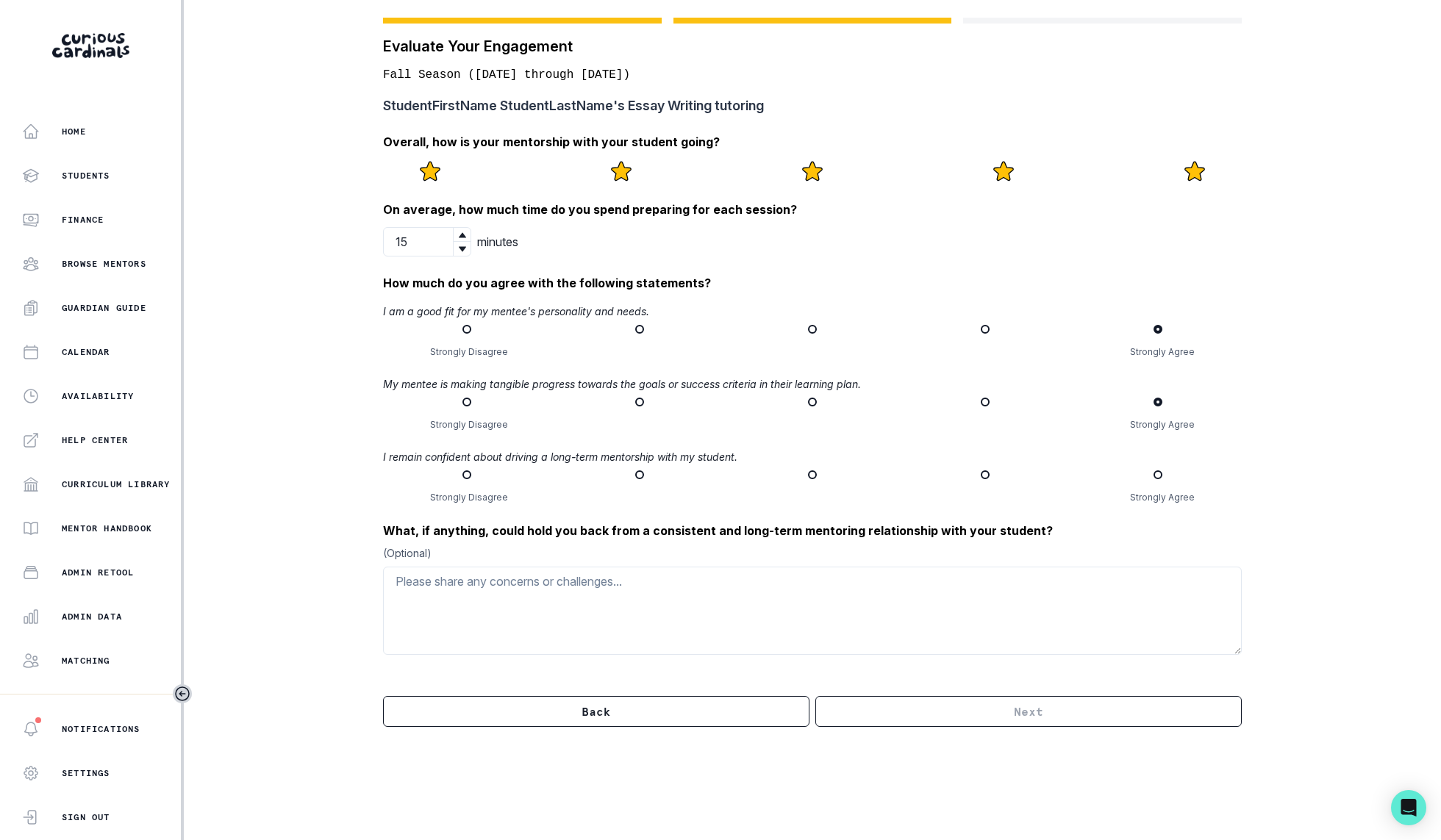
click at [1154, 476] on input "radio" at bounding box center [1153, 475] width 1 height 1
click at [1043, 703] on button "Next" at bounding box center [1028, 711] width 426 height 31
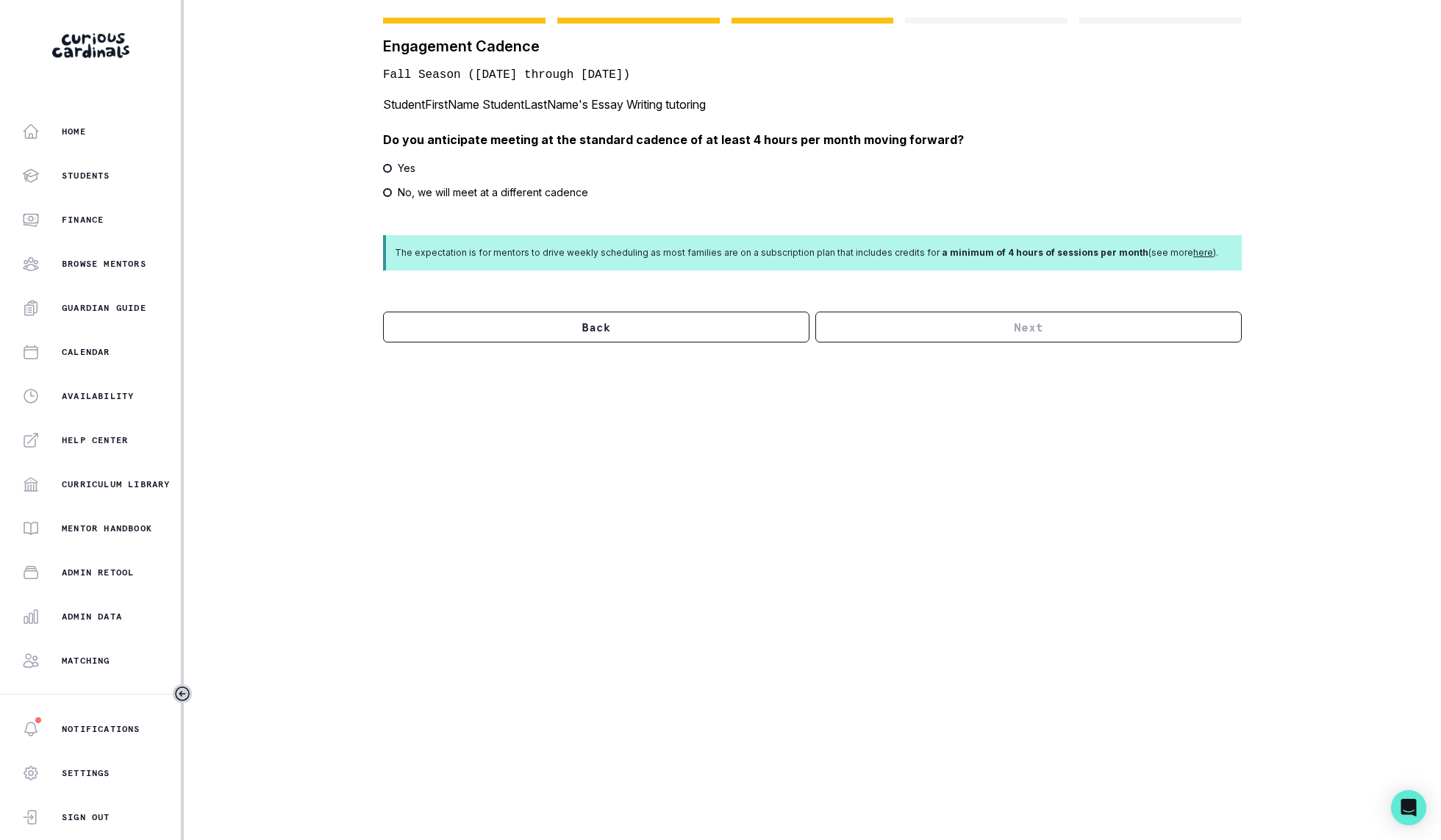
click at [484, 198] on p "No, we will meet at a different cadence" at bounding box center [493, 191] width 191 height 15
click at [383, 193] on input "No, we will meet at a different cadence" at bounding box center [382, 192] width 1 height 1
radio input "true"
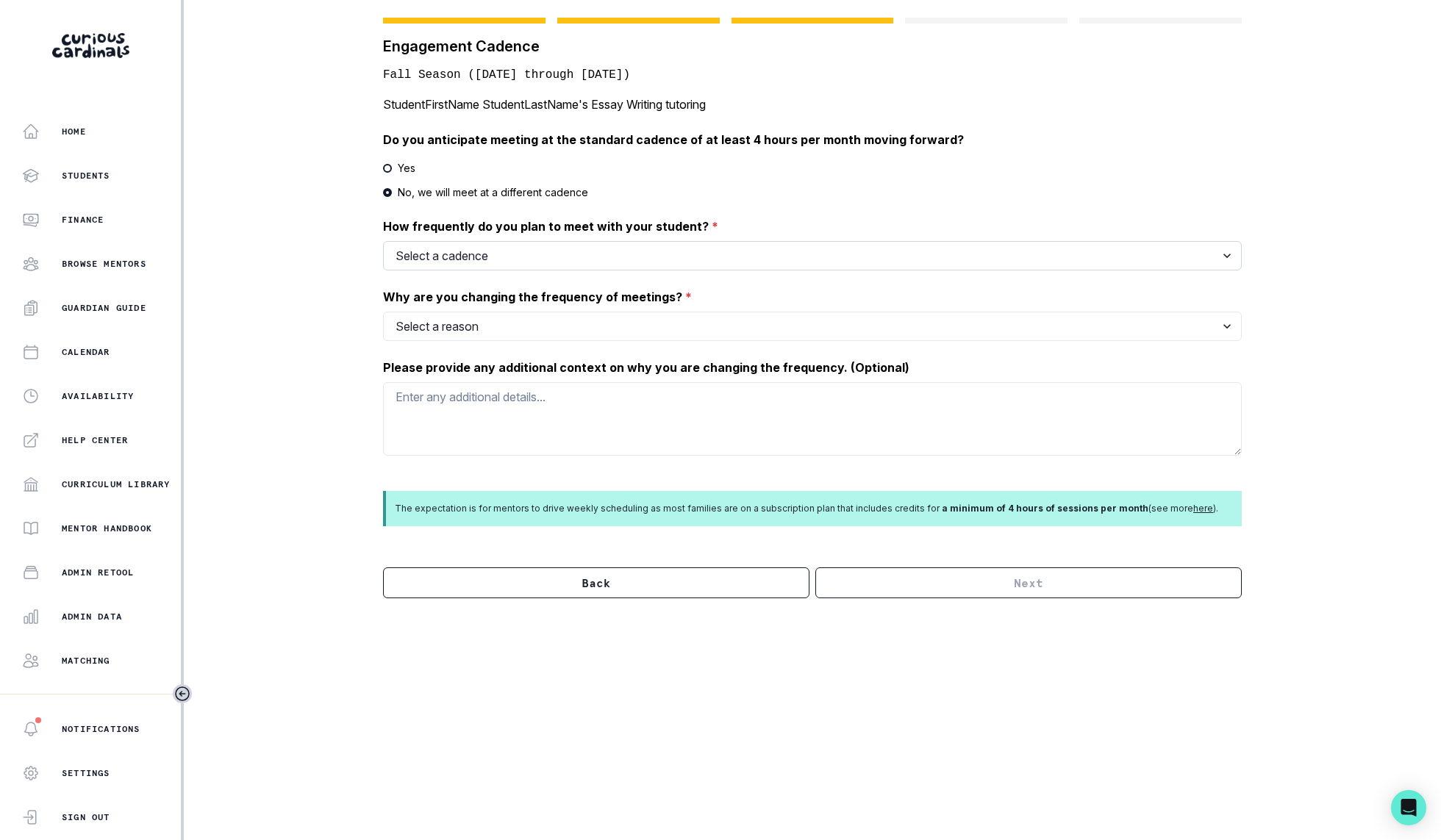
click at [442, 253] on select "Select a cadence 3x / month 2x / month Ad hoc / As needed" at bounding box center [811, 256] width 858 height 29
select select "ad_hoc"
click at [531, 337] on select "Select a reason My student is busy I am busy My availability does not align wit…" at bounding box center [811, 326] width 858 height 29
select select "other"
click at [706, 450] on textarea "Please provide any additional context on why you are changing the frequency. (O…" at bounding box center [811, 418] width 858 height 74
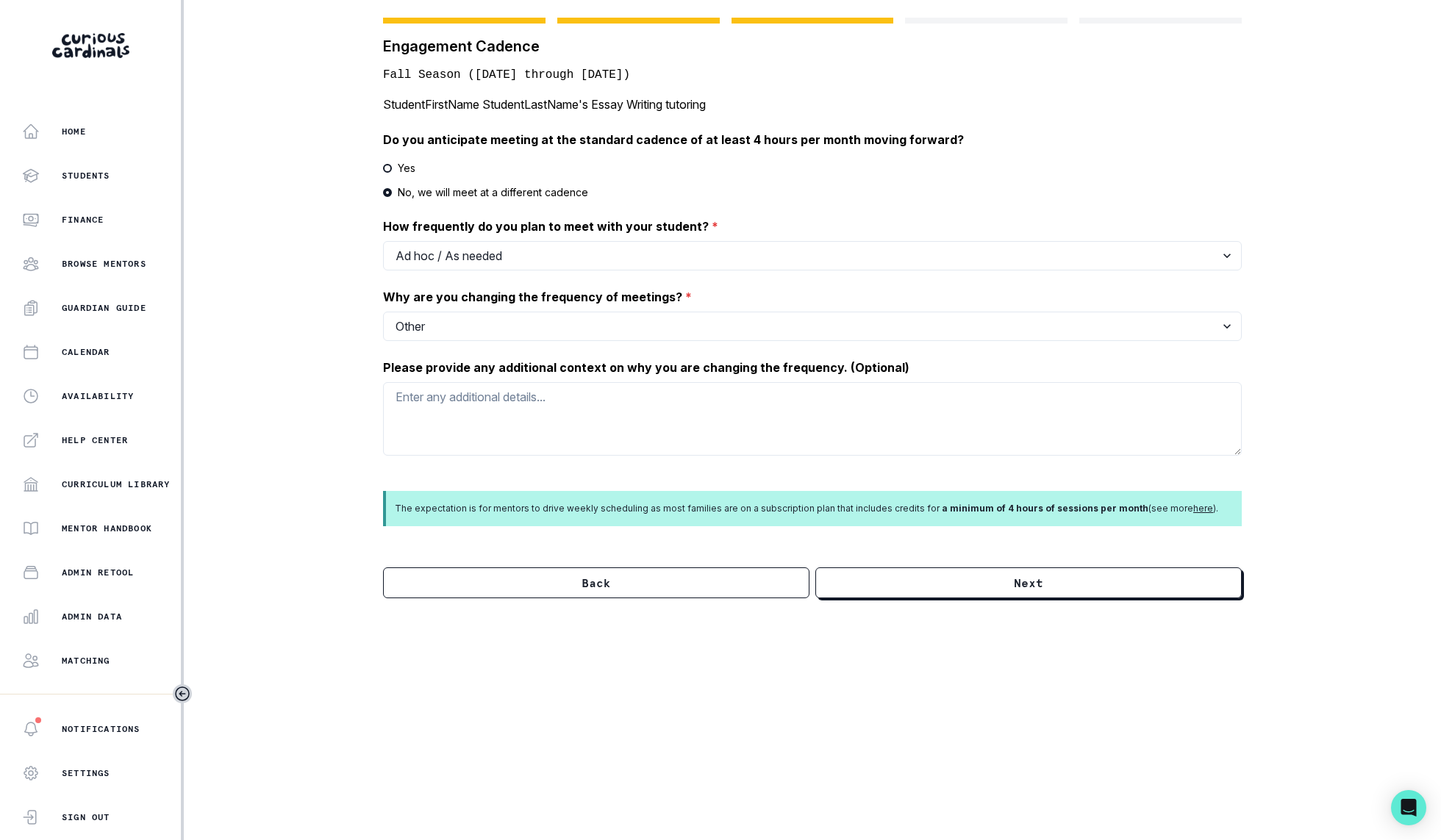
click at [1150, 604] on div "Engagement Cadence Fall Season ([DATE] through [DATE]) StudentFirstName Student…" at bounding box center [811, 308] width 917 height 616
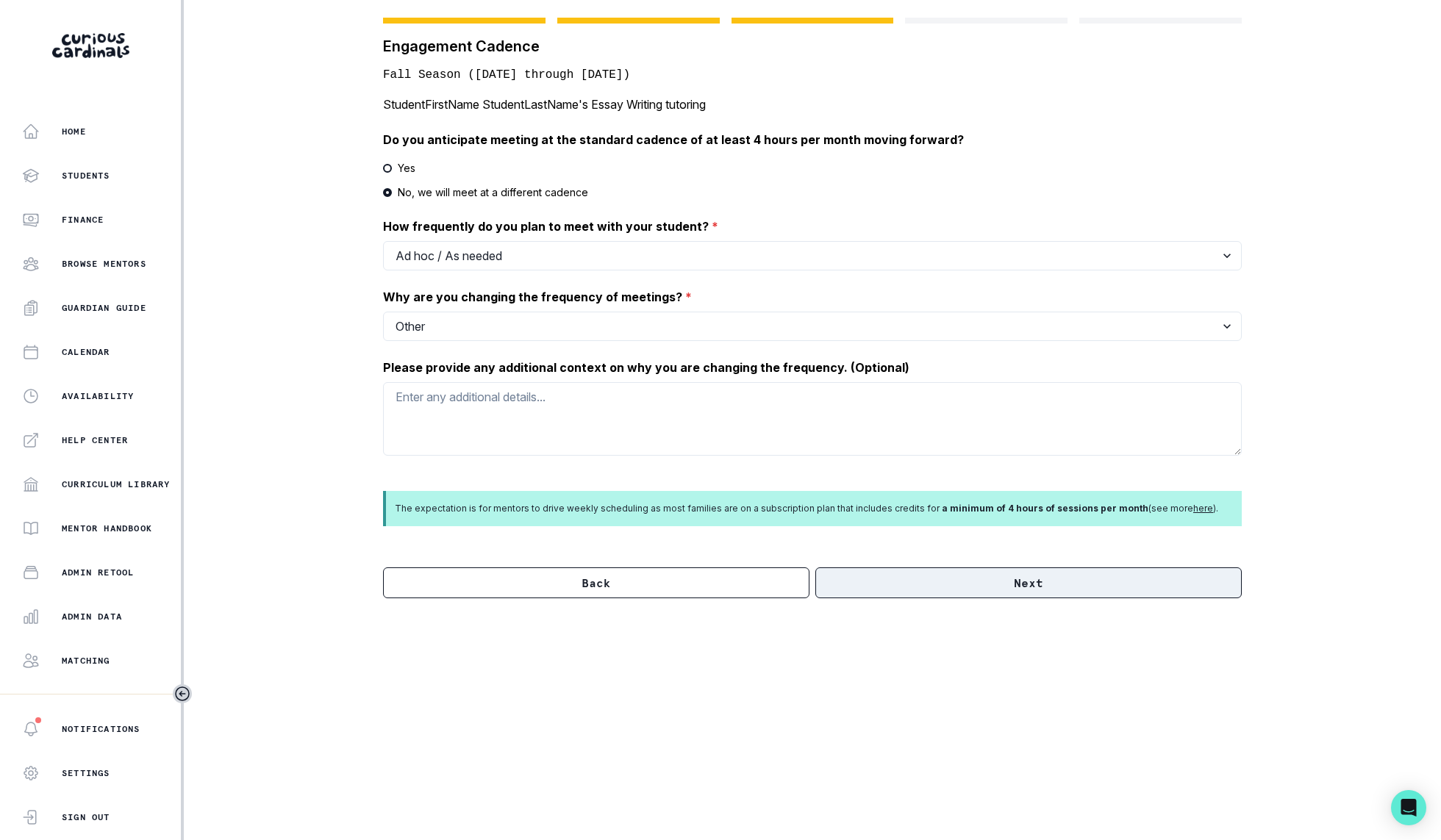
click at [1160, 589] on button "Next" at bounding box center [1028, 583] width 426 height 31
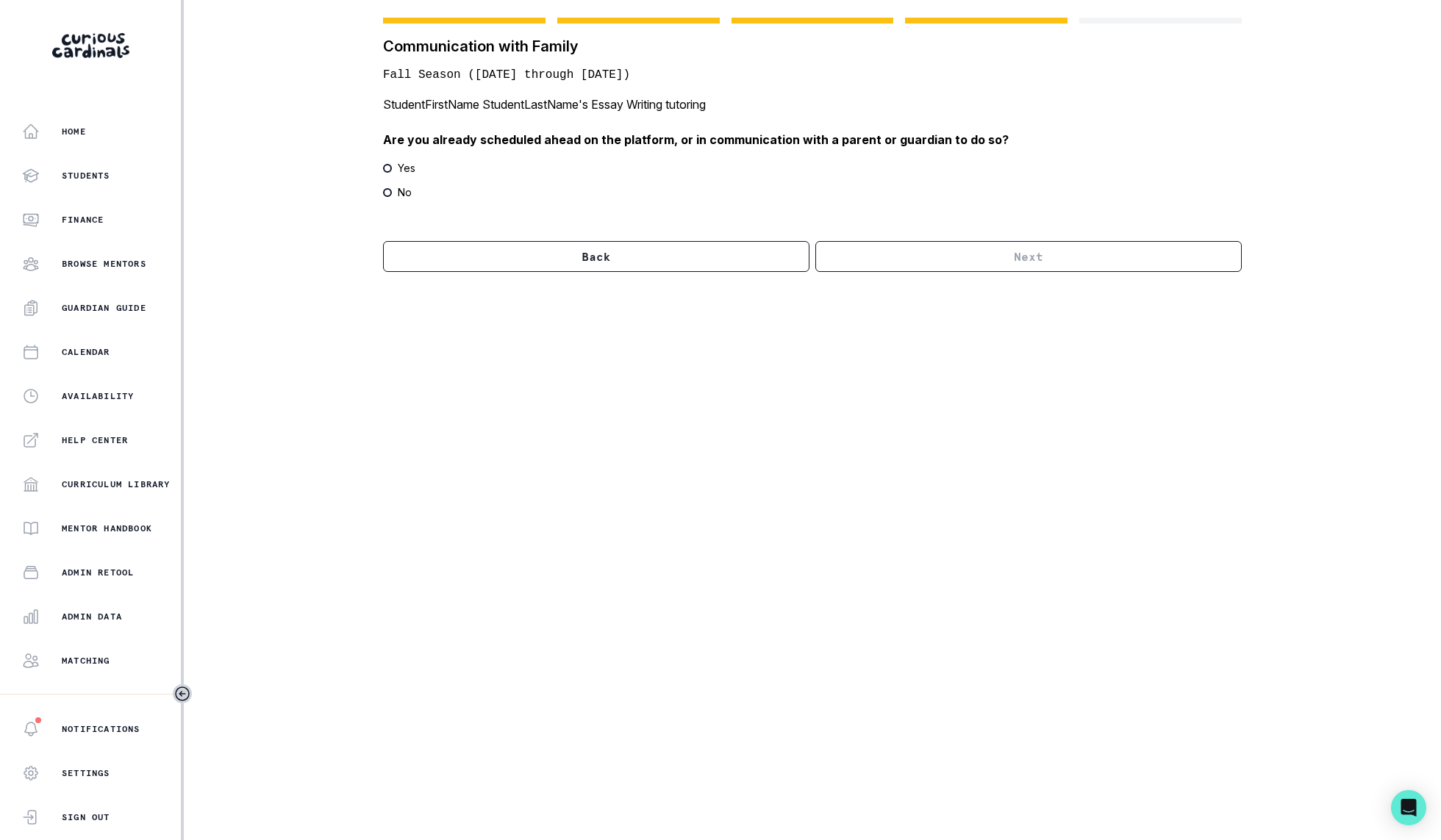
click at [402, 173] on p "Yes" at bounding box center [406, 168] width 17 height 15
click at [383, 168] on input "Yes" at bounding box center [382, 168] width 1 height 1
radio input "true"
click at [916, 243] on button "Next" at bounding box center [1028, 256] width 426 height 31
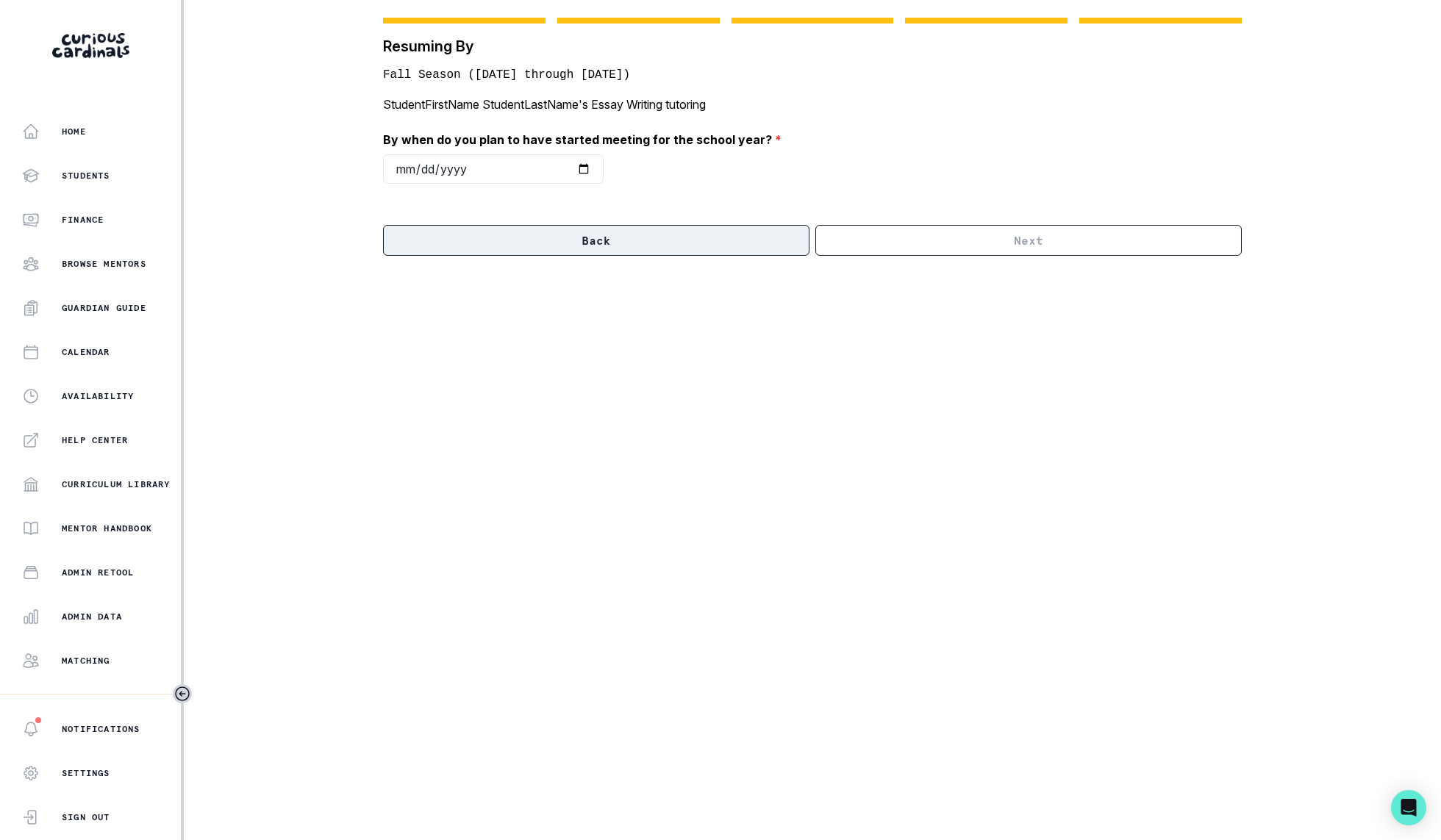
click at [742, 252] on button "Back" at bounding box center [595, 240] width 426 height 31
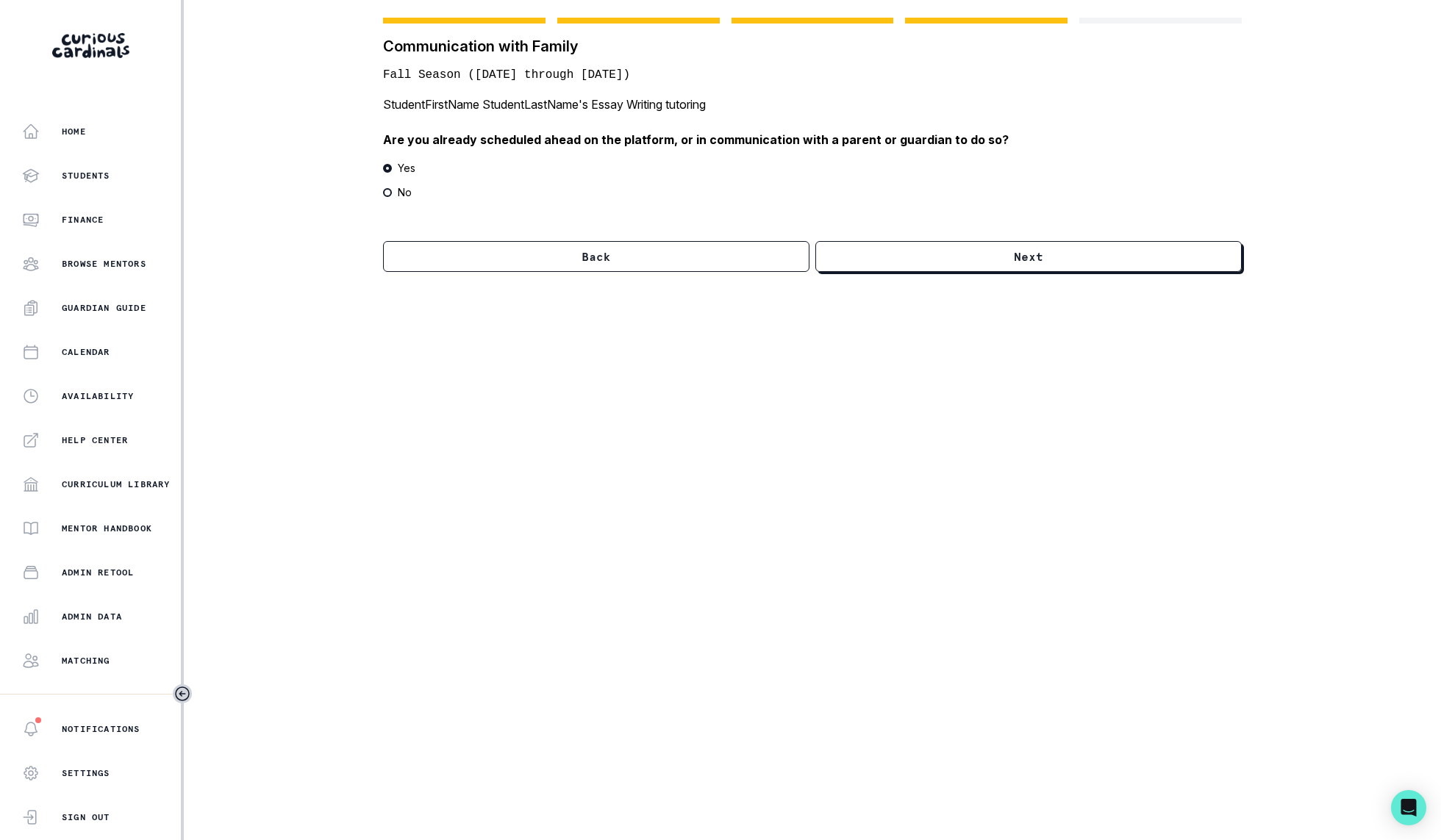
click at [383, 198] on label "No" at bounding box center [811, 191] width 858 height 15
click at [382, 193] on input "No" at bounding box center [382, 192] width 1 height 1
radio input "true"
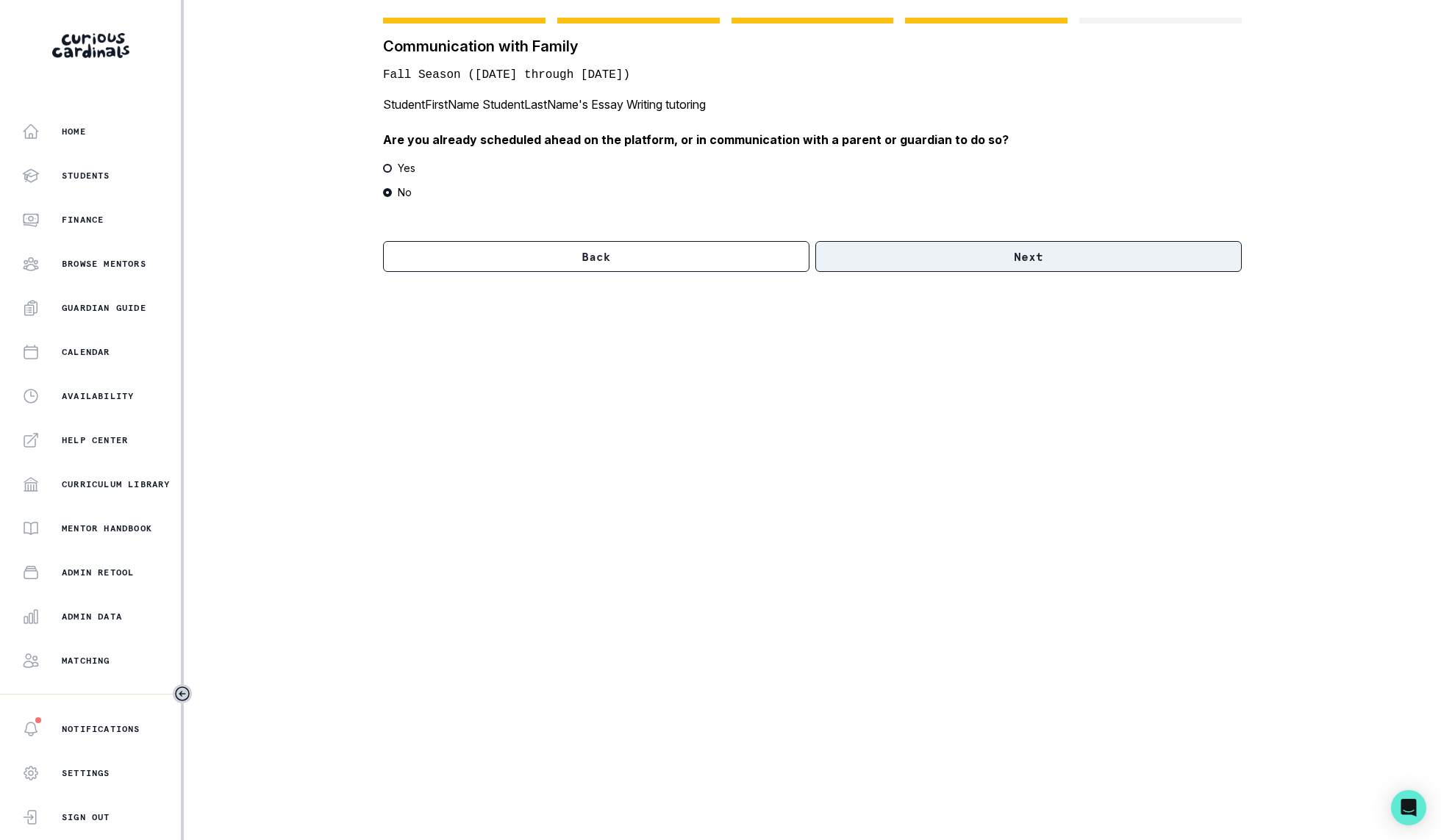
click at [986, 246] on button "Next" at bounding box center [1028, 256] width 426 height 31
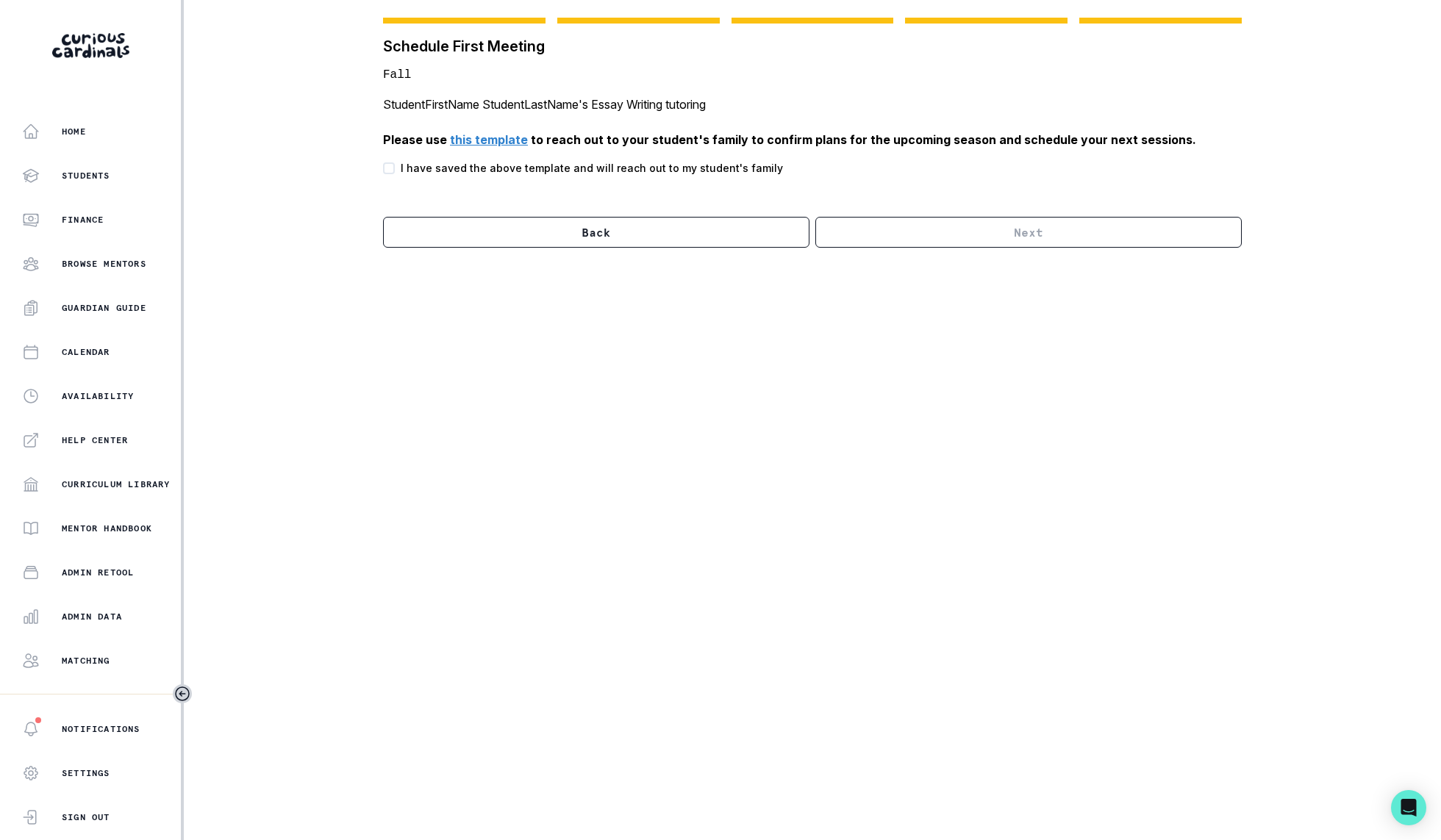
click at [489, 170] on p "I have saved the above template and will reach out to my student's family" at bounding box center [591, 168] width 382 height 15
click at [383, 168] on input "I have saved the above template and will reach out to my student's family" at bounding box center [382, 168] width 1 height 1
checkbox input "true"
click at [942, 237] on button "Next" at bounding box center [1028, 232] width 426 height 31
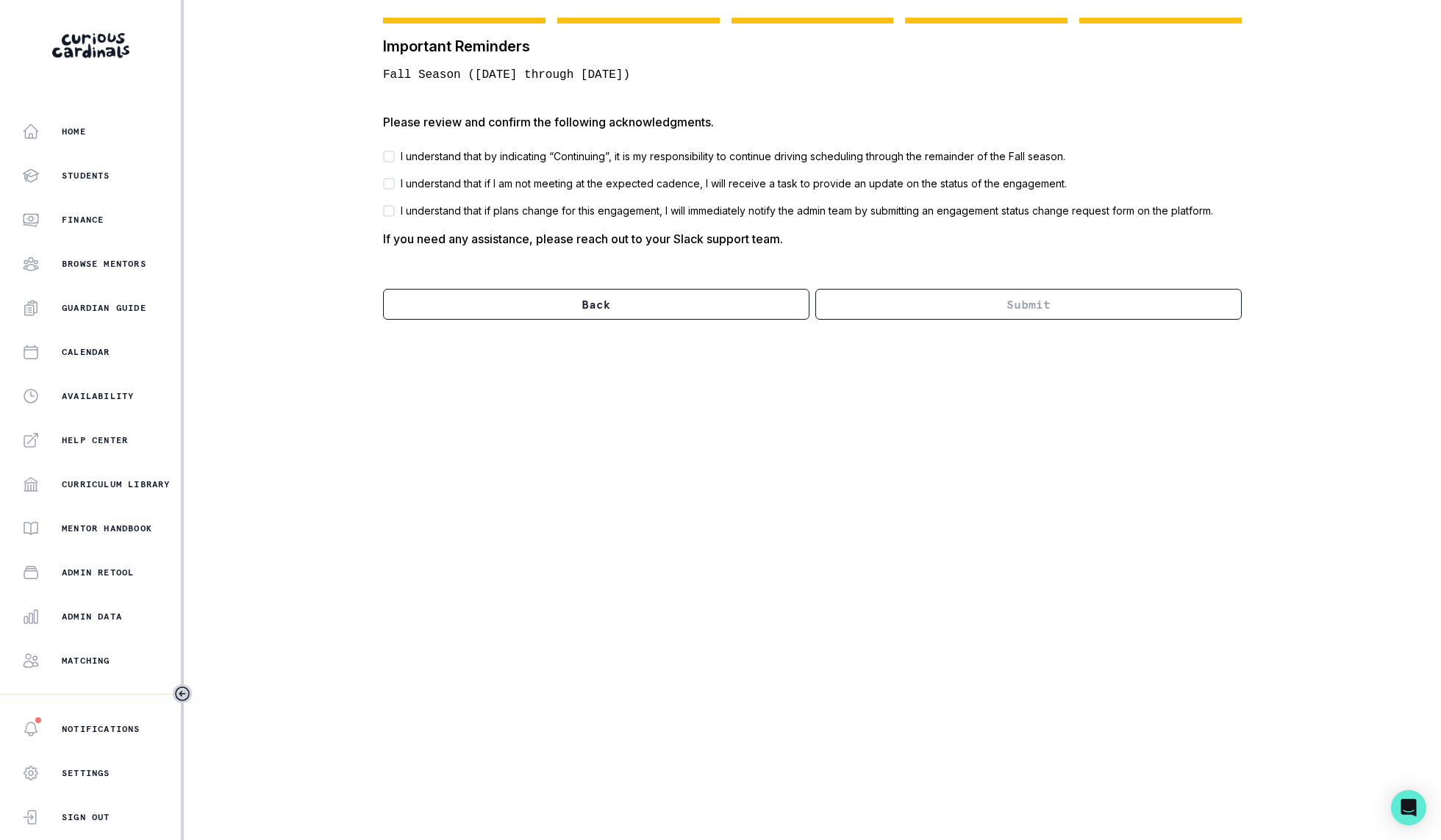
click at [435, 169] on div "Please review and confirm the following acknowledgments. I understand that by i…" at bounding box center [811, 217] width 858 height 206
click at [442, 173] on div "Please review and confirm the following acknowledgments. I understand that by i…" at bounding box center [811, 217] width 858 height 206
click at [442, 153] on p "I understand that by indicating “Continuing”, it is my responsibility to contin…" at bounding box center [733, 156] width 665 height 15
click at [383, 156] on input "I understand that by indicating “Continuing”, it is my responsibility to contin…" at bounding box center [382, 156] width 1 height 1
checkbox input "true"
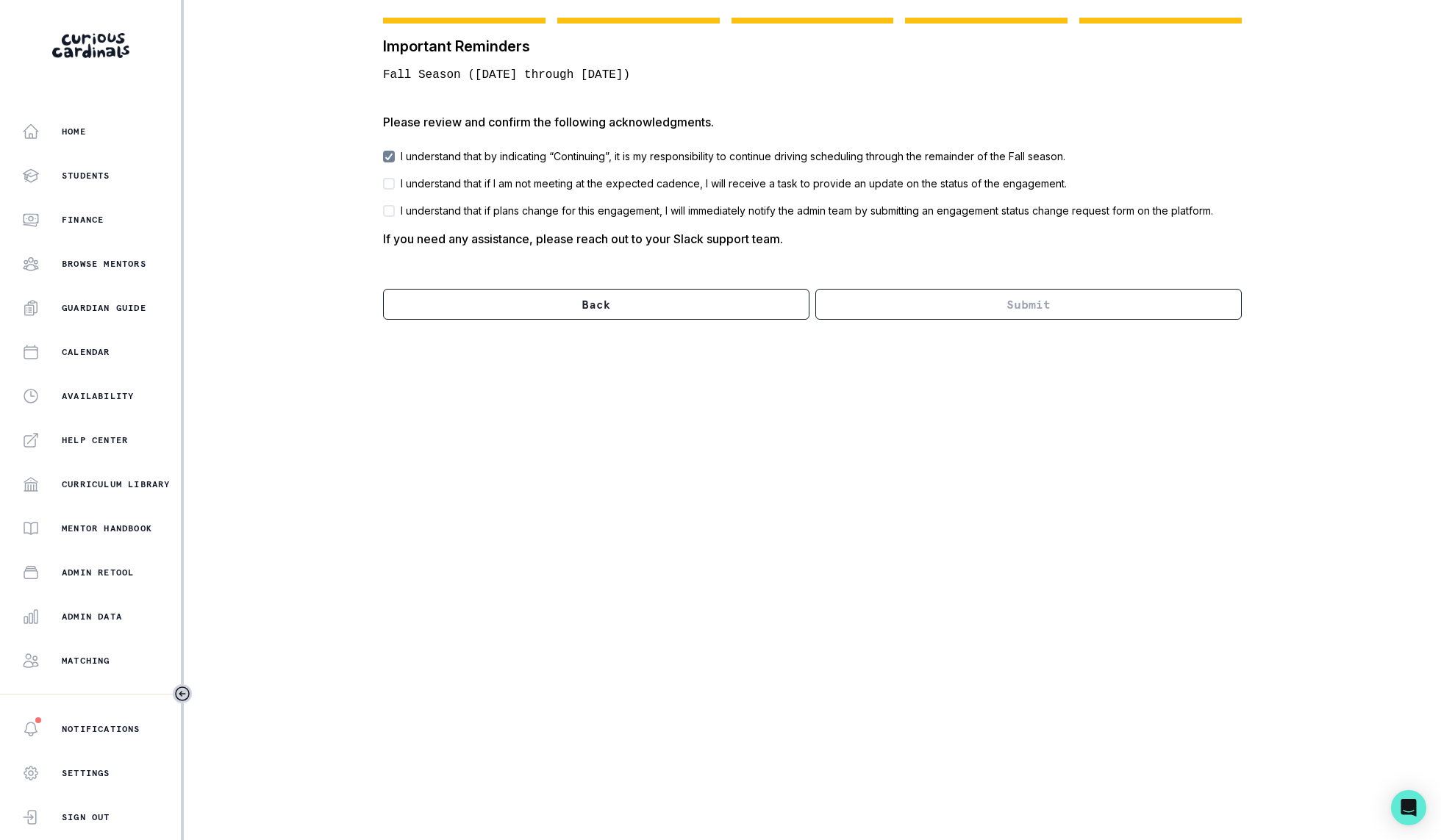
click at [440, 177] on p "I understand that if I am not meeting at the expected cadence, I will receive a…" at bounding box center [734, 183] width 666 height 15
click at [383, 183] on input "I understand that if I am not meeting at the expected cadence, I will receive a…" at bounding box center [382, 183] width 1 height 1
checkbox input "true"
click at [440, 197] on div "Please review and confirm the following acknowledgments. I understand that by i…" at bounding box center [811, 217] width 858 height 206
click at [437, 213] on p "I understand that if plans change for this engagement, I will immediately notif…" at bounding box center [807, 210] width 812 height 15
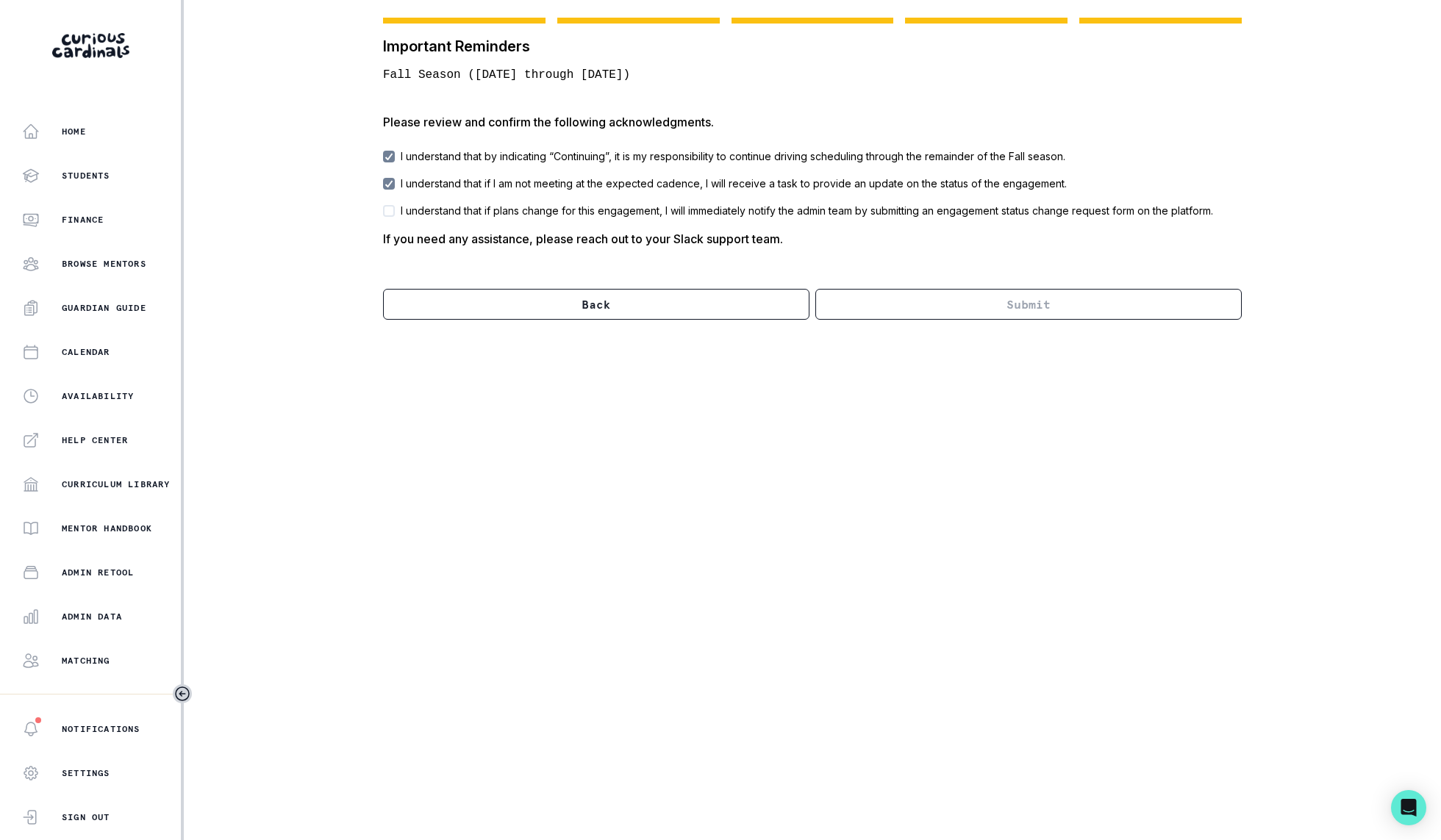
click at [383, 211] on input "I understand that if plans change for this engagement, I will immediately notif…" at bounding box center [382, 210] width 1 height 1
checkbox input "true"
click at [924, 322] on div "Important Reminders Fall Season ([DATE] through [DATE]) Please review and confi…" at bounding box center [811, 168] width 917 height 337
click at [900, 299] on button "Submit" at bounding box center [1028, 304] width 426 height 31
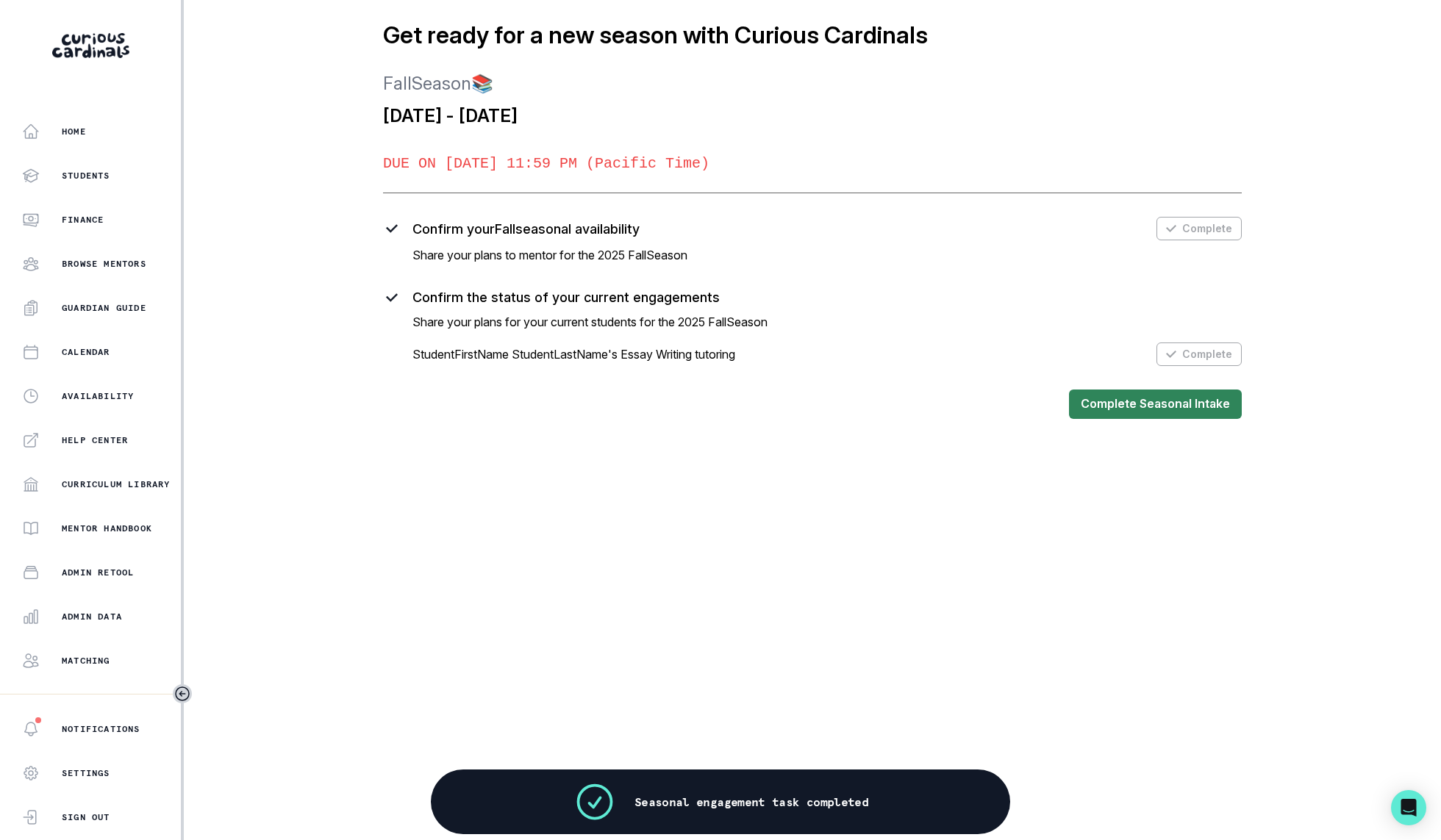
click at [1116, 395] on button "Complete Seasonal Intake" at bounding box center [1155, 404] width 173 height 29
